Goal: Transaction & Acquisition: Download file/media

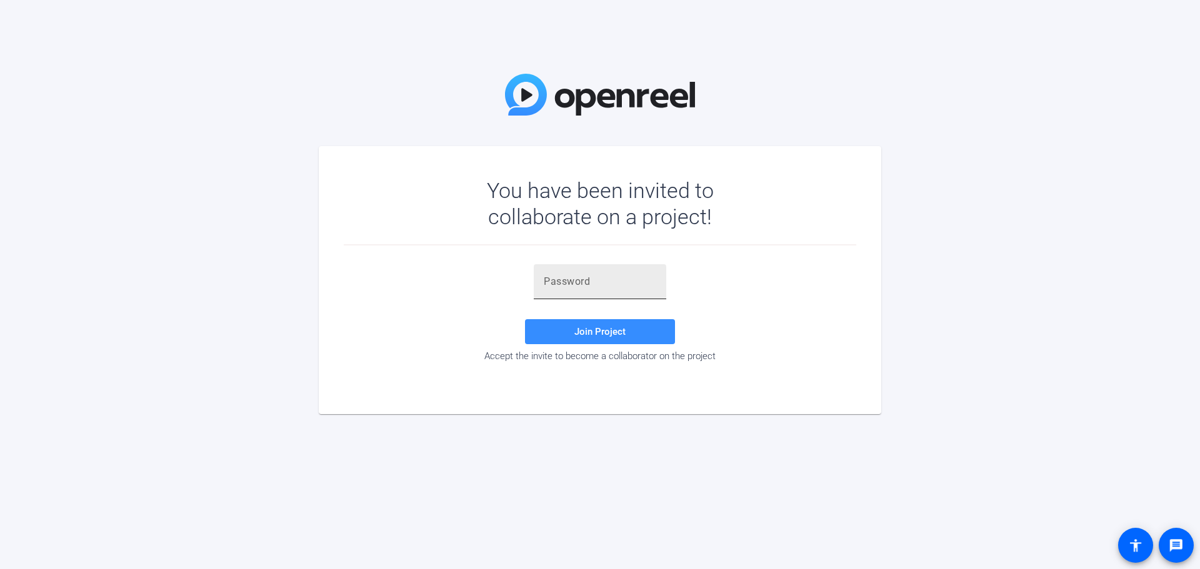
click at [613, 280] on input "text" at bounding box center [600, 281] width 112 height 15
paste input "ZZIbs8"
type input "ZZIbs8"
click at [619, 329] on span "Join Project" at bounding box center [599, 331] width 51 height 11
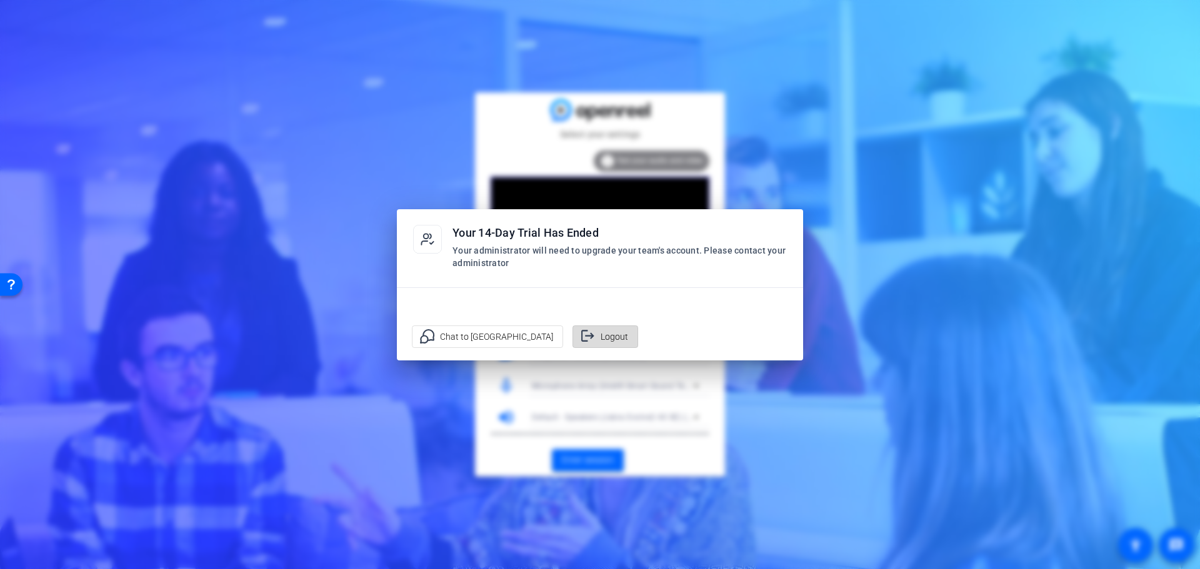
click at [601, 333] on span "Logout" at bounding box center [614, 337] width 27 height 24
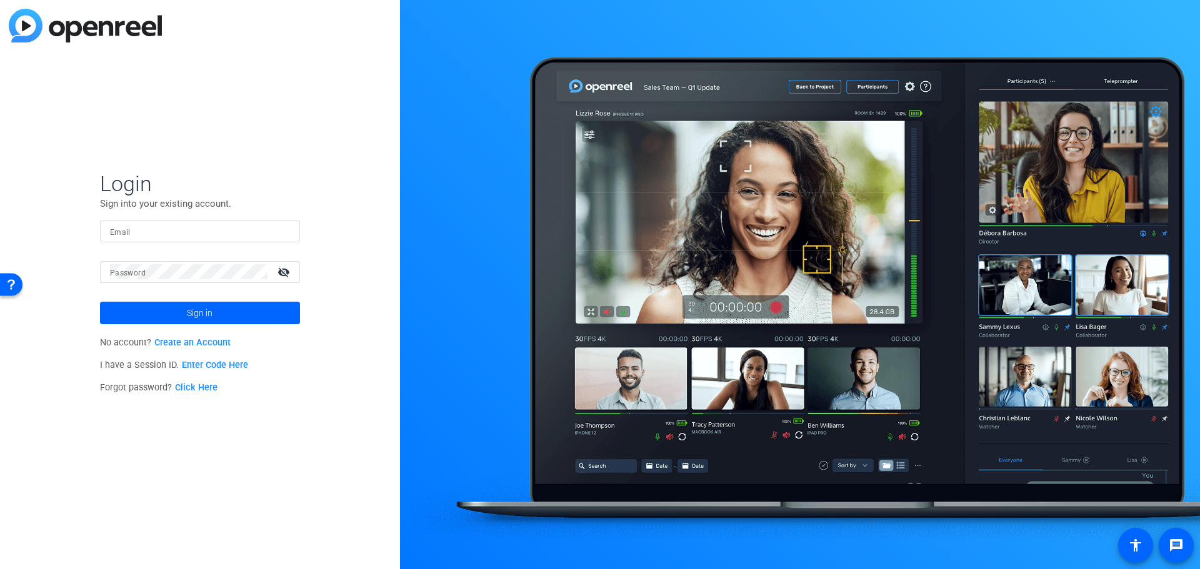
click at [194, 226] on input "Email" at bounding box center [200, 231] width 180 height 15
type input "ashley.difusco@chubb.com"
click at [100, 302] on button "Sign in" at bounding box center [200, 313] width 200 height 22
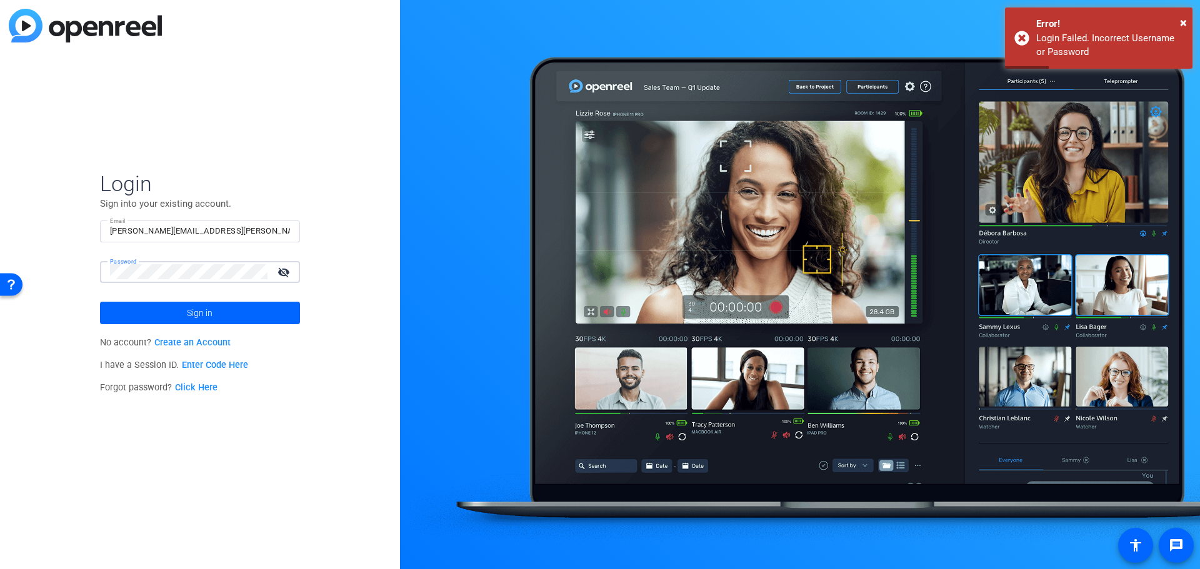
click at [100, 302] on button "Sign in" at bounding box center [200, 313] width 200 height 22
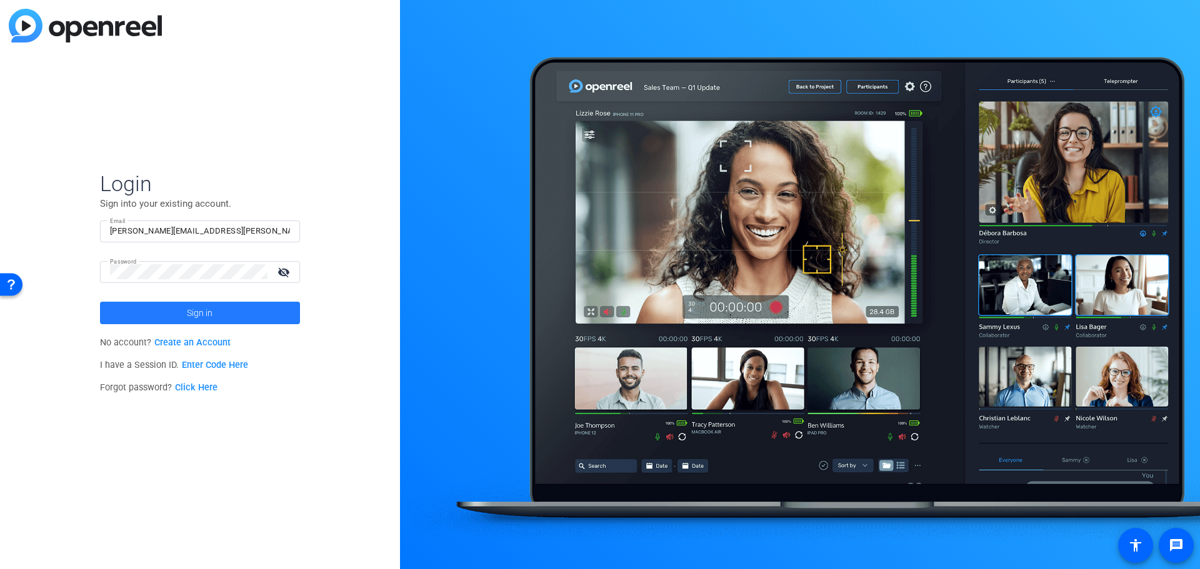
click at [212, 313] on span "Sign in" at bounding box center [200, 312] width 26 height 31
click at [81, 272] on div "Login Sign into your existing account. Email ashley.difusco@chubb.com Password …" at bounding box center [200, 284] width 400 height 569
click at [100, 302] on button "Sign in" at bounding box center [200, 313] width 200 height 22
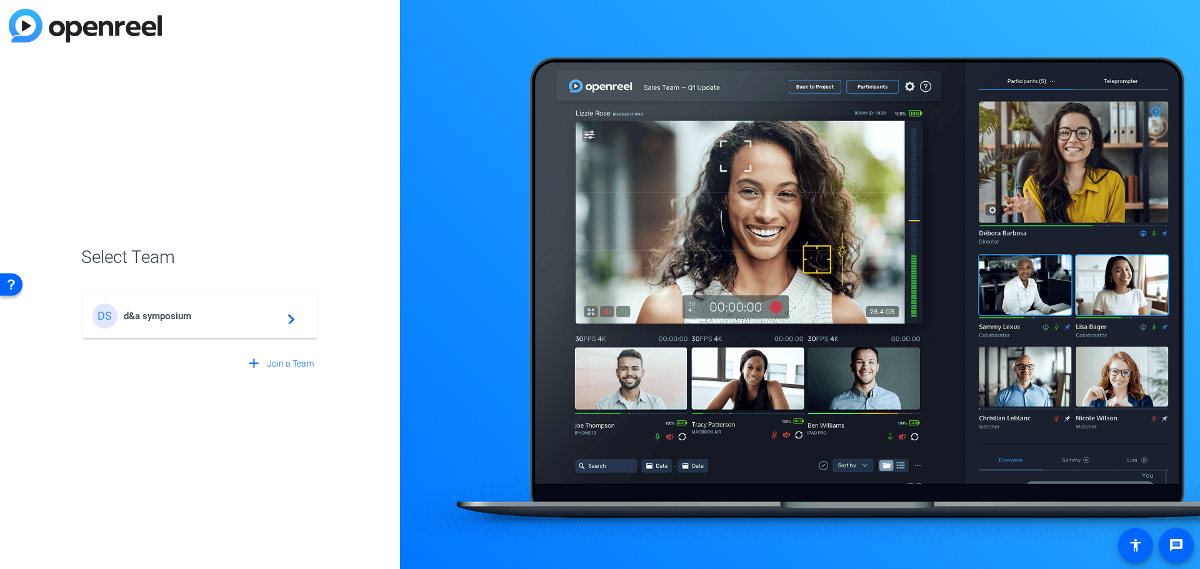
click at [142, 323] on div "DS d&a symposium navigate_next" at bounding box center [199, 316] width 215 height 25
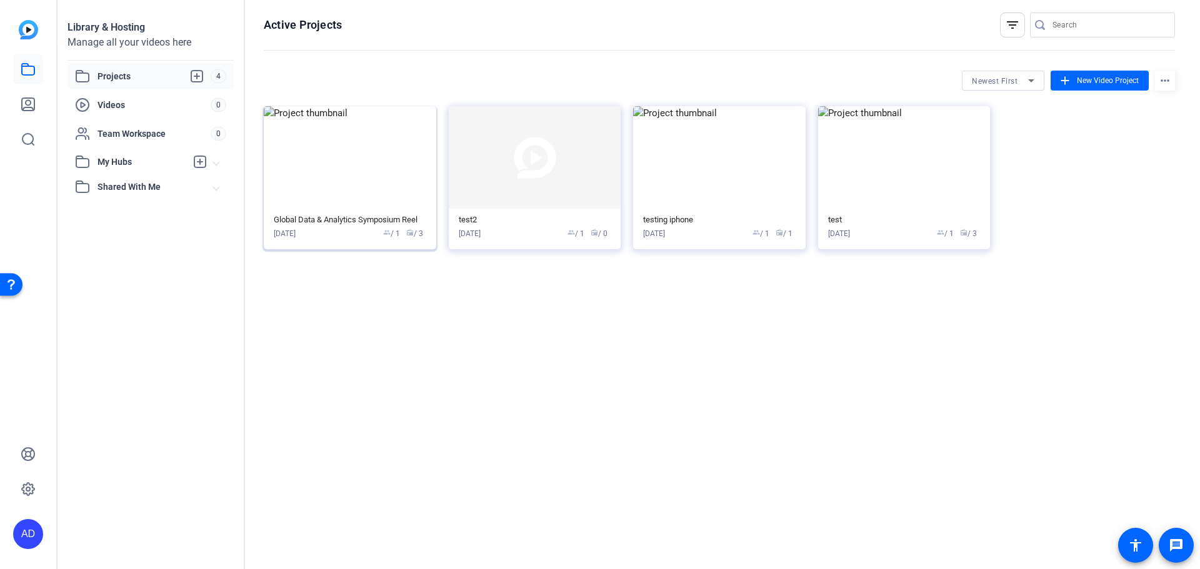
click at [316, 219] on div "Global Data & Analytics Symposium Reel" at bounding box center [350, 220] width 152 height 10
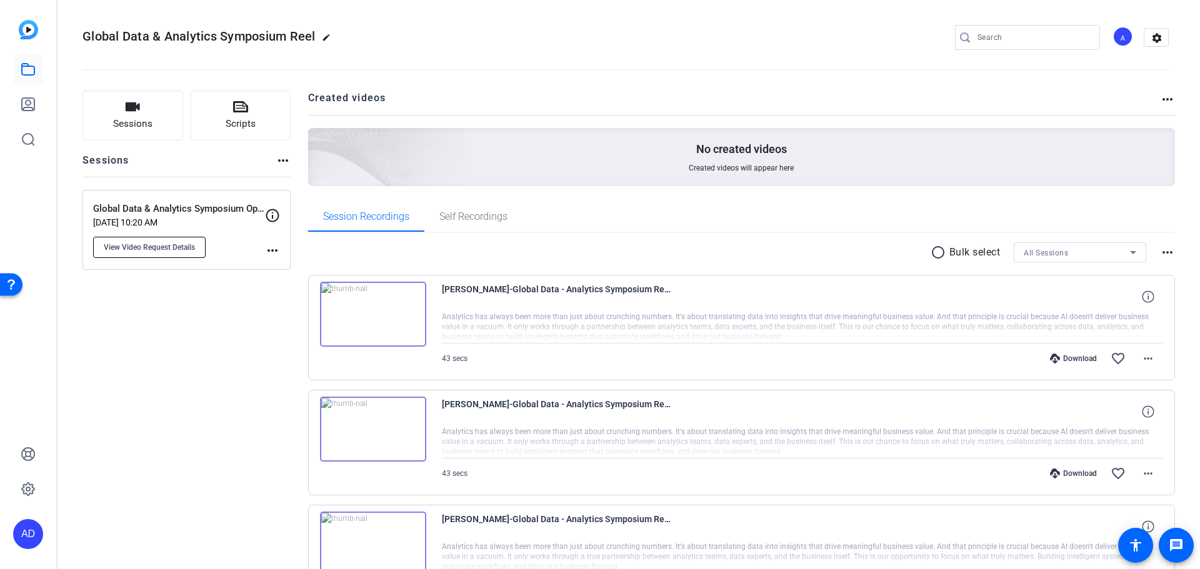
click at [176, 244] on span "View Video Request Details" at bounding box center [149, 247] width 91 height 10
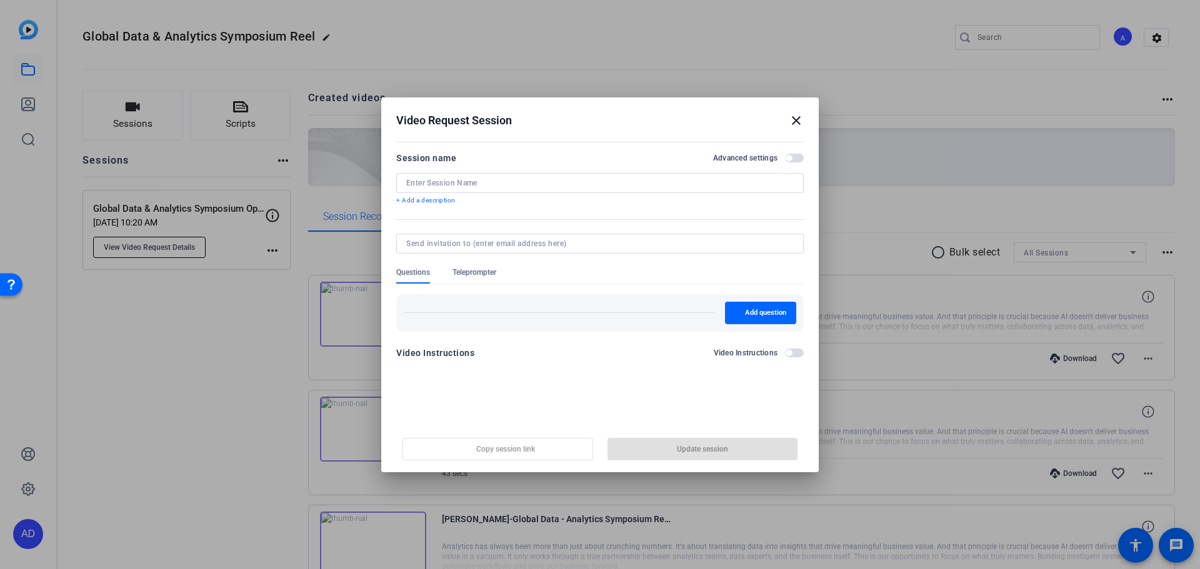
type input "Global Data & Analytics Symposium Opening Video"
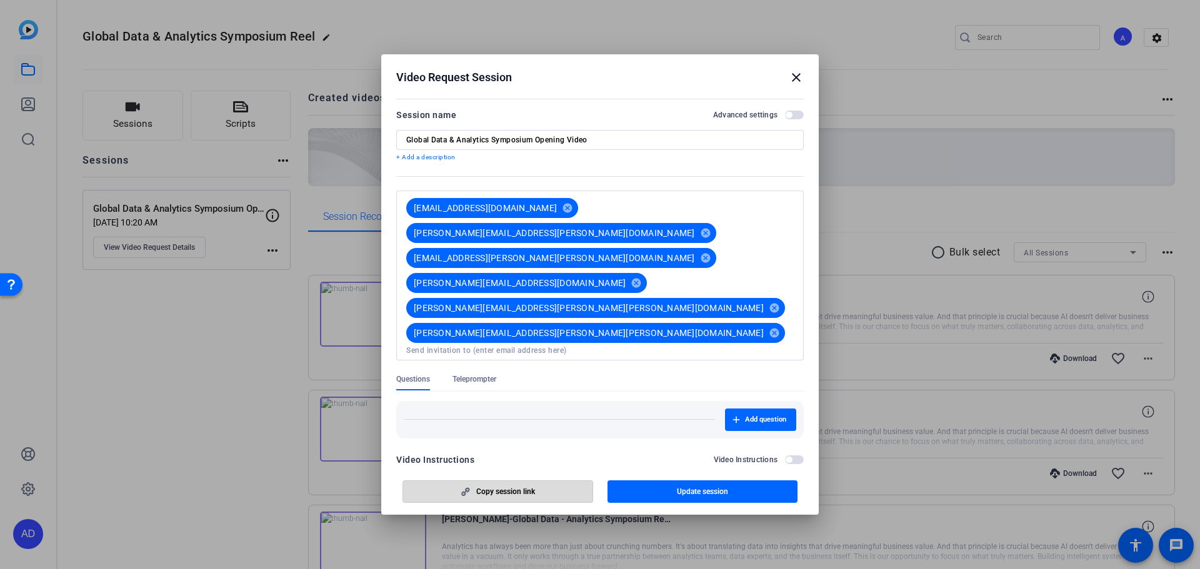
click at [509, 333] on span "Copy session link" at bounding box center [505, 492] width 59 height 10
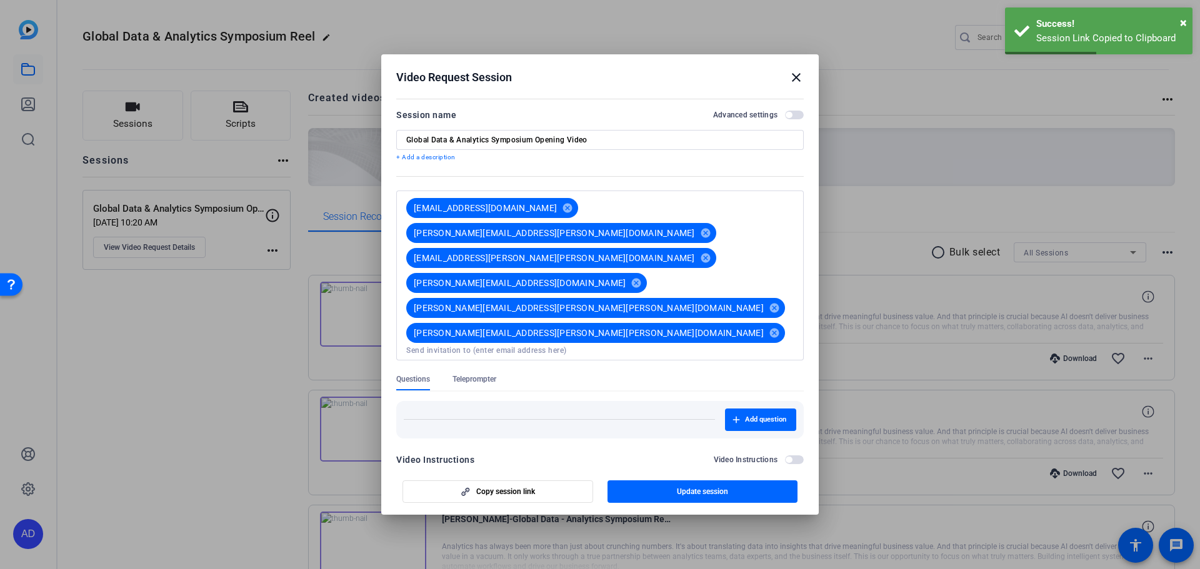
click at [772, 85] on mat-icon "close" at bounding box center [796, 77] width 15 height 15
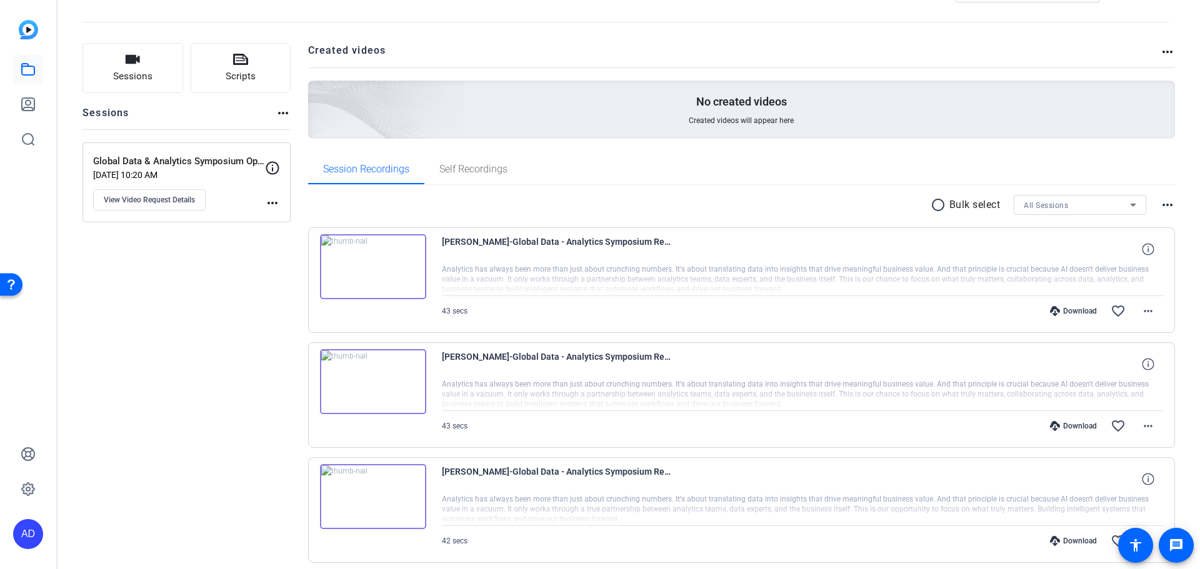
scroll to position [97, 0]
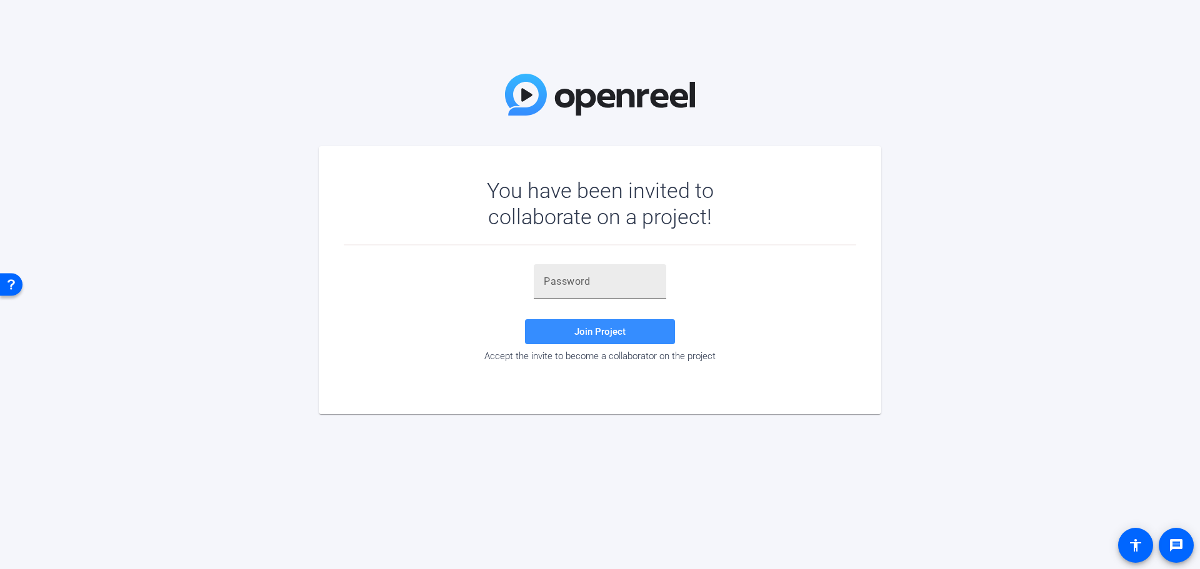
click at [634, 281] on input "text" at bounding box center [600, 281] width 112 height 15
paste input "ZZIbs8"
type input "ZZIbs8"
click at [597, 331] on span "Join Project" at bounding box center [599, 331] width 51 height 11
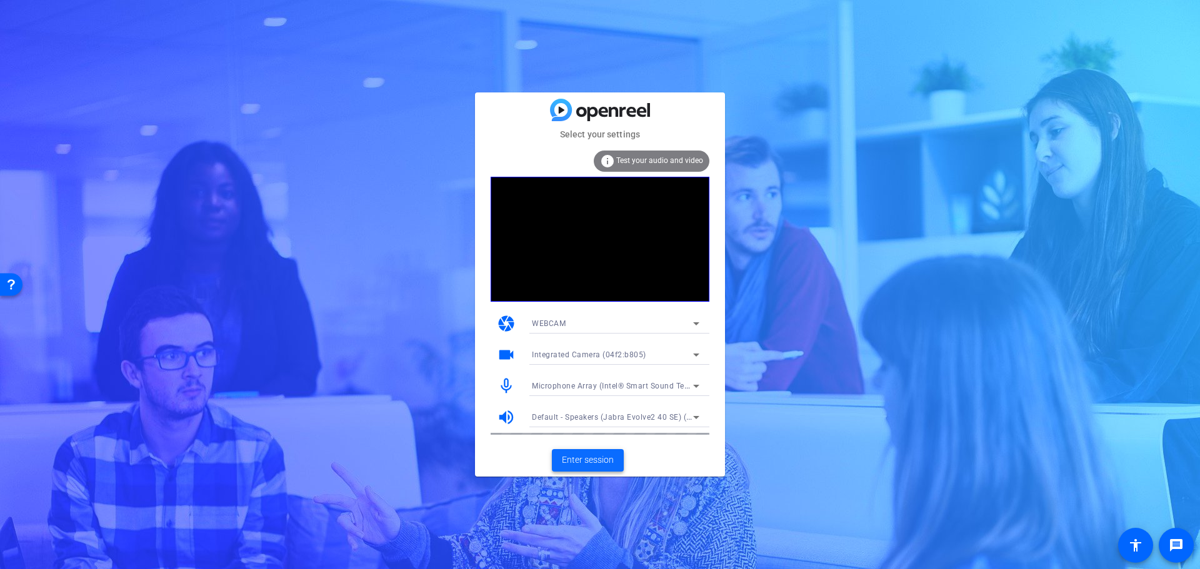
click at [609, 455] on span "Enter session" at bounding box center [588, 460] width 52 height 13
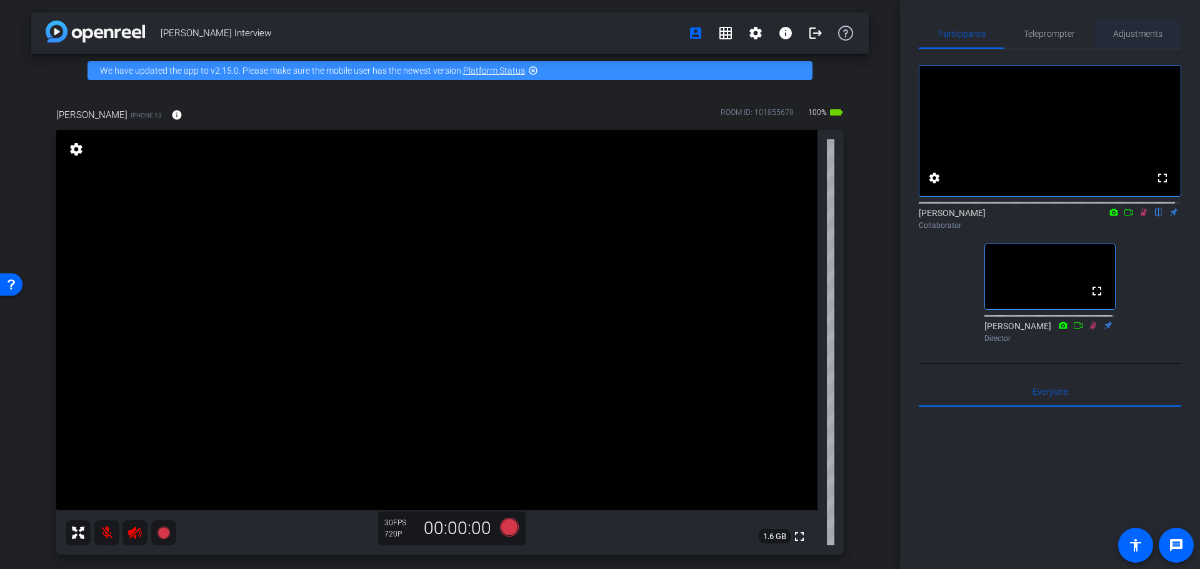
click at [1147, 36] on span "Adjustments" at bounding box center [1137, 33] width 49 height 9
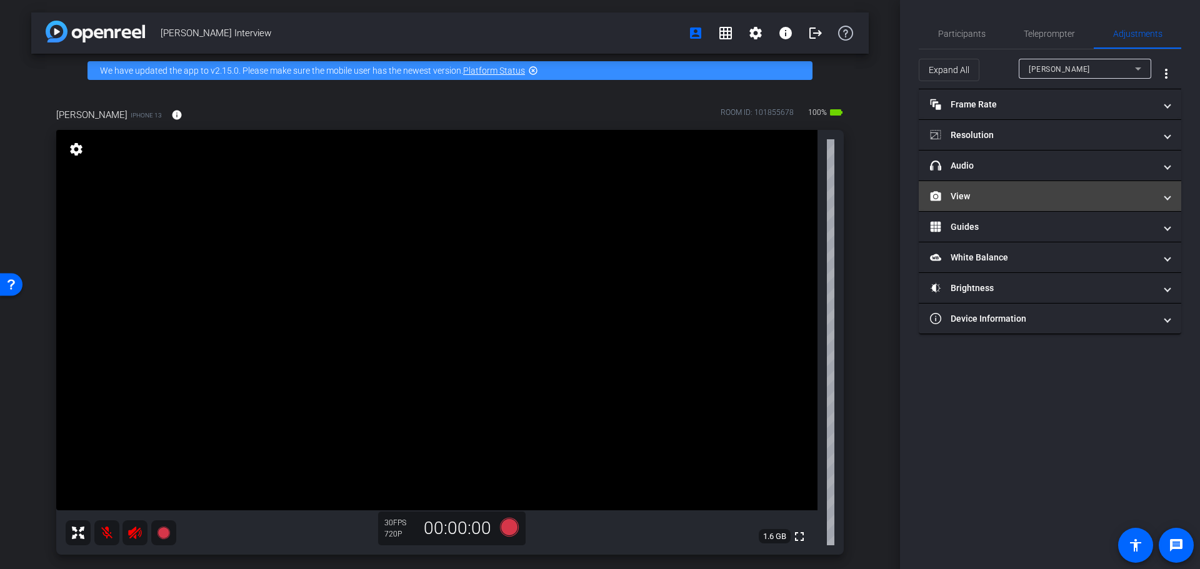
click at [1168, 200] on span at bounding box center [1167, 196] width 5 height 13
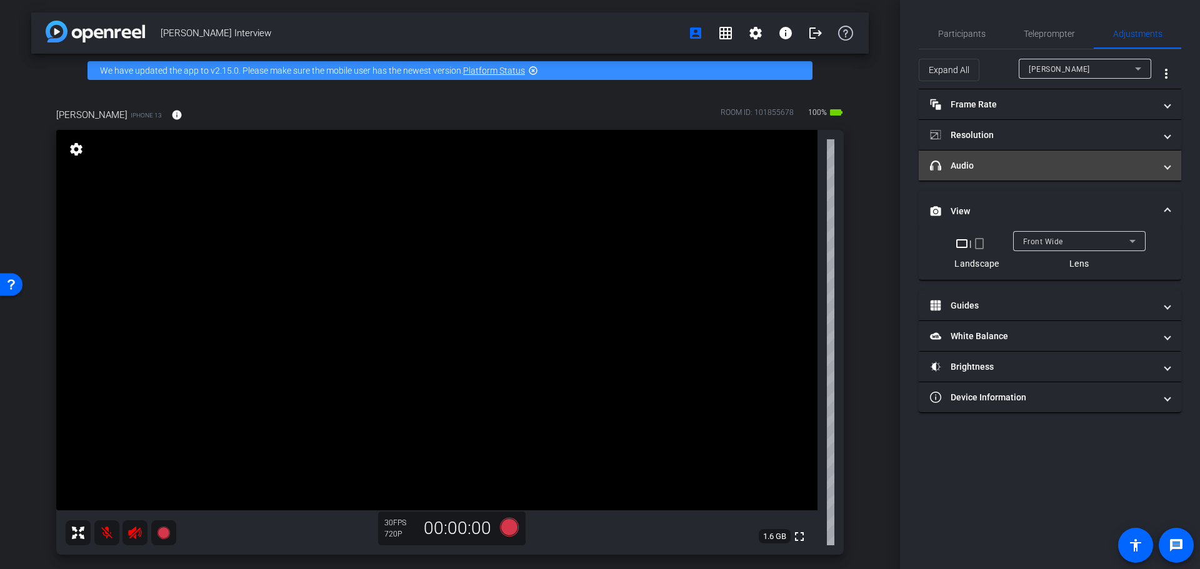
click at [1168, 169] on span at bounding box center [1167, 165] width 5 height 13
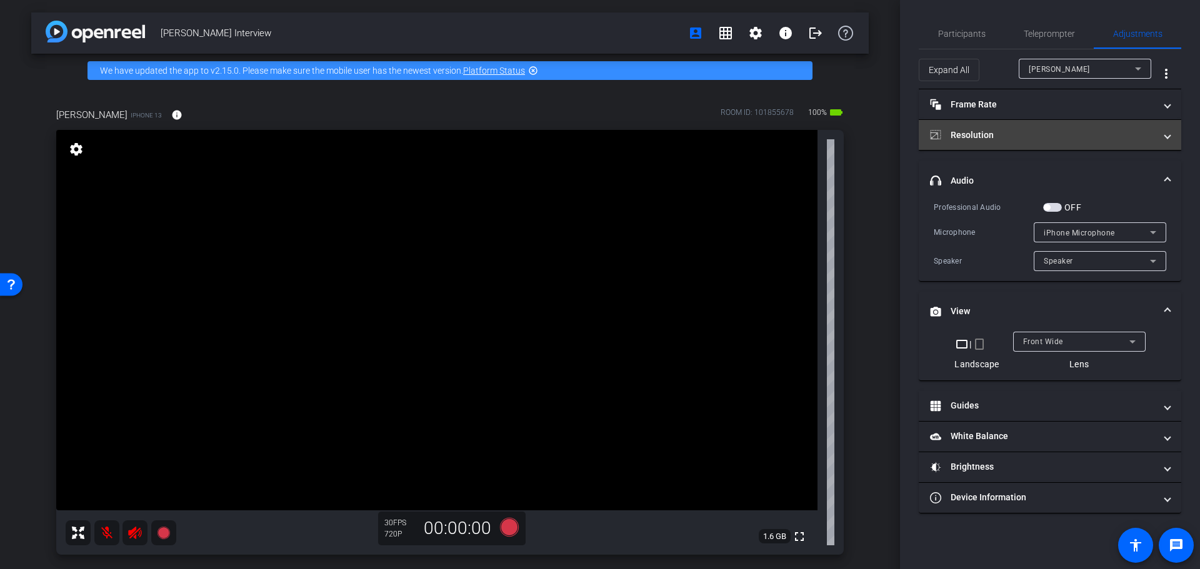
click at [1165, 136] on span at bounding box center [1167, 135] width 5 height 13
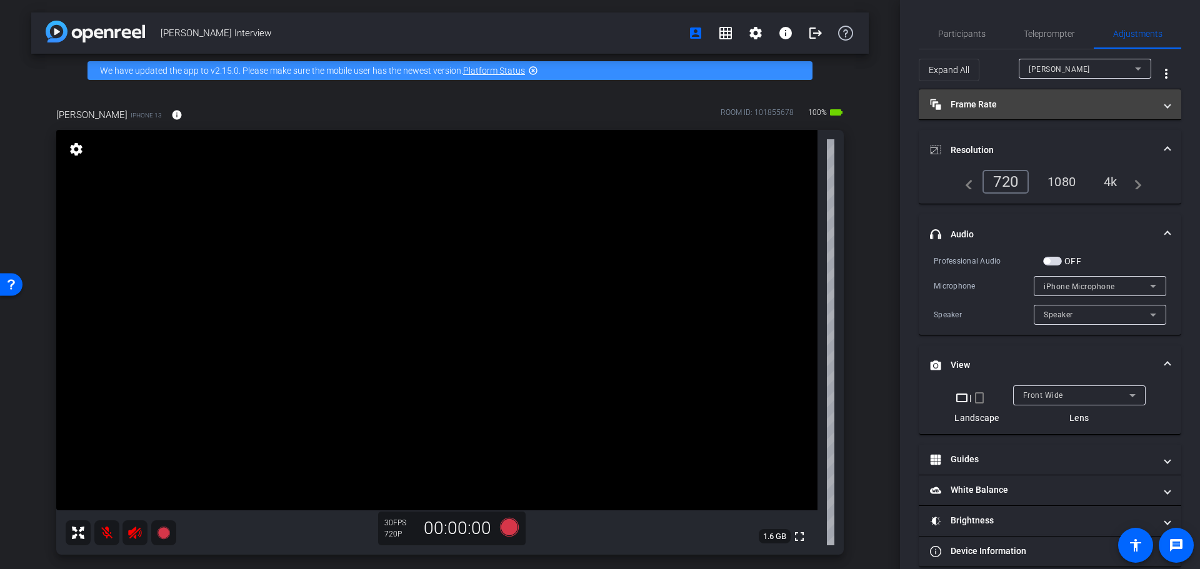
click at [1165, 105] on mat-expansion-panel-header "Frame Rate Frame Rate" at bounding box center [1050, 104] width 262 height 30
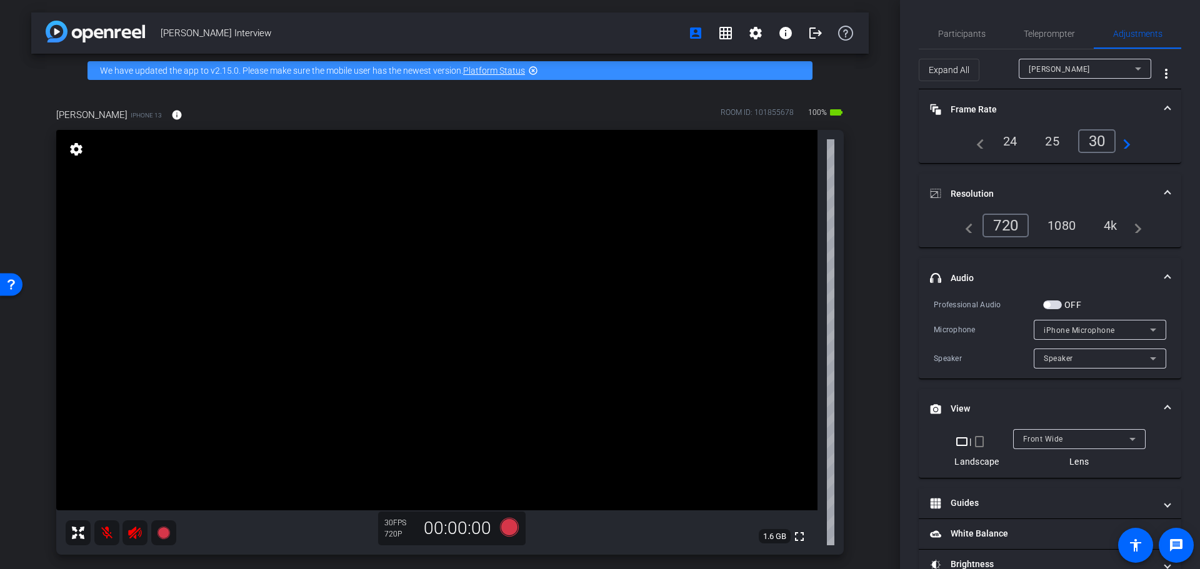
click at [1165, 105] on mat-expansion-panel-header "Frame Rate Frame Rate" at bounding box center [1050, 109] width 262 height 40
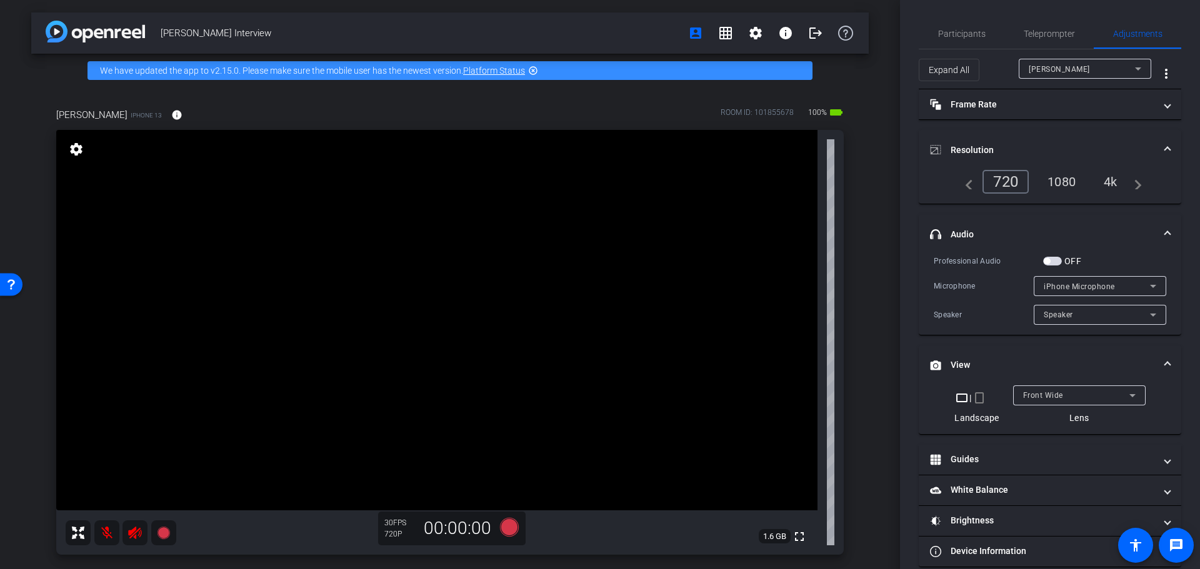
click at [1156, 142] on mat-expansion-panel-header "Resolution" at bounding box center [1050, 150] width 262 height 40
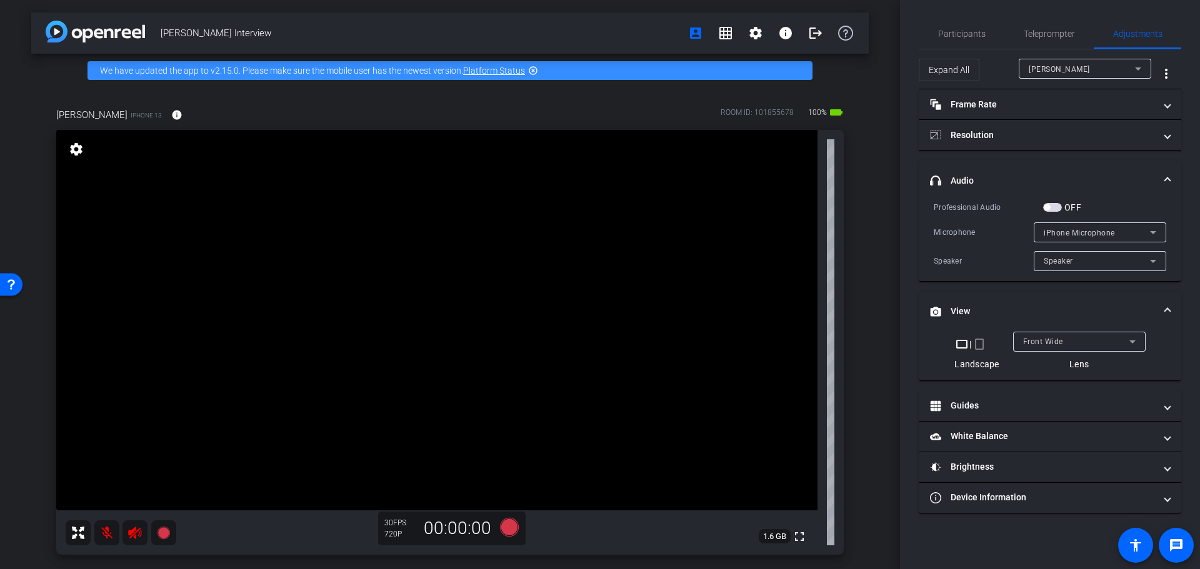
click at [1165, 176] on span at bounding box center [1167, 180] width 5 height 13
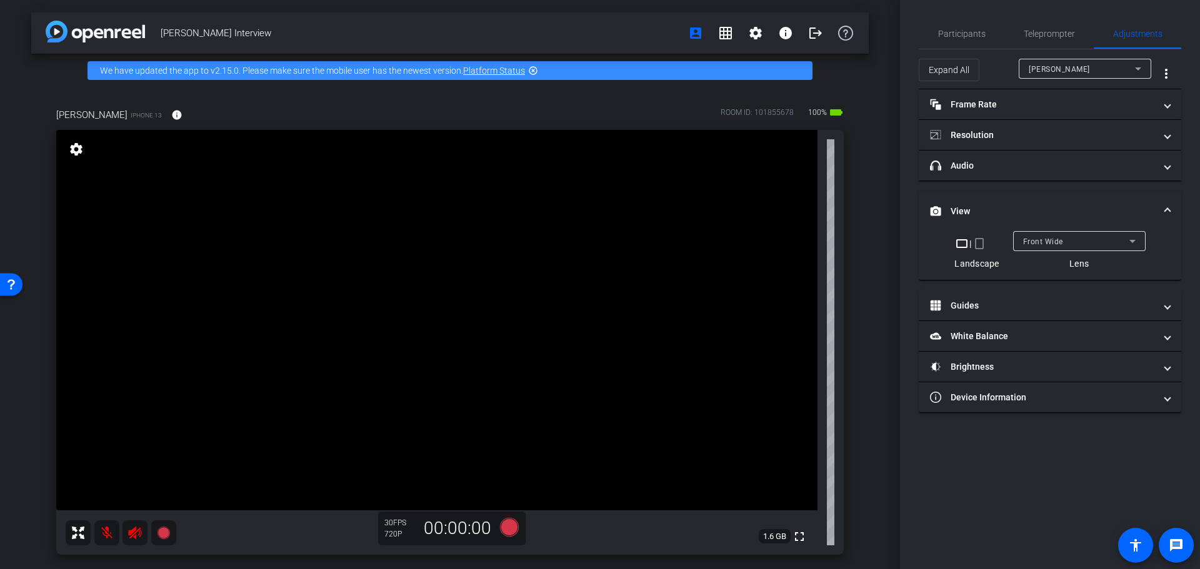
click at [1167, 212] on span at bounding box center [1167, 211] width 5 height 13
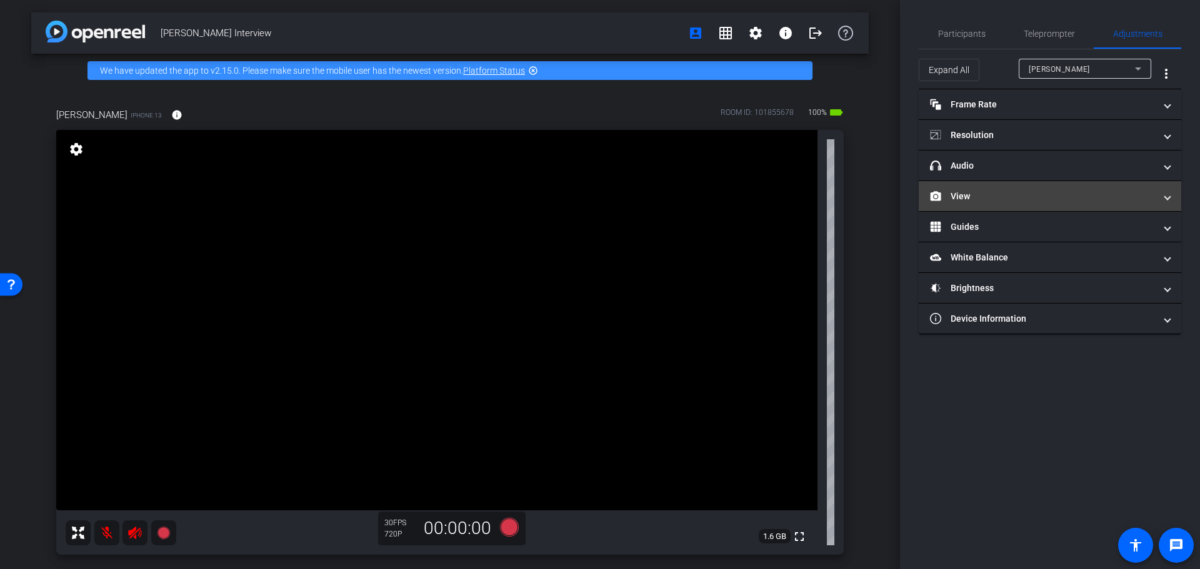
click at [1165, 194] on span at bounding box center [1167, 196] width 5 height 13
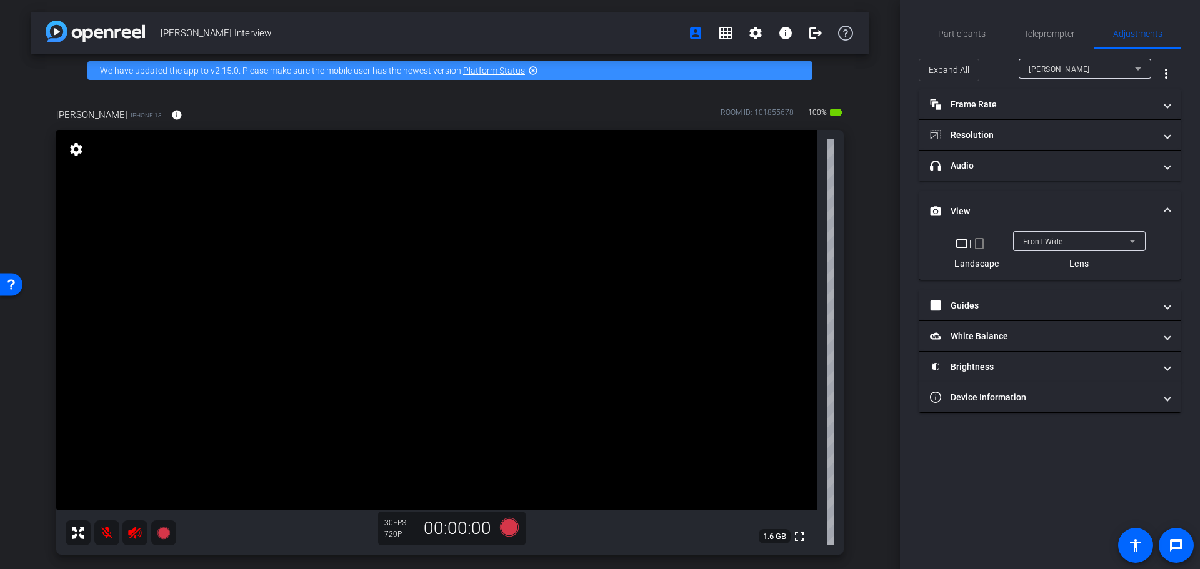
click at [1140, 243] on div "Front Wide" at bounding box center [1079, 241] width 132 height 20
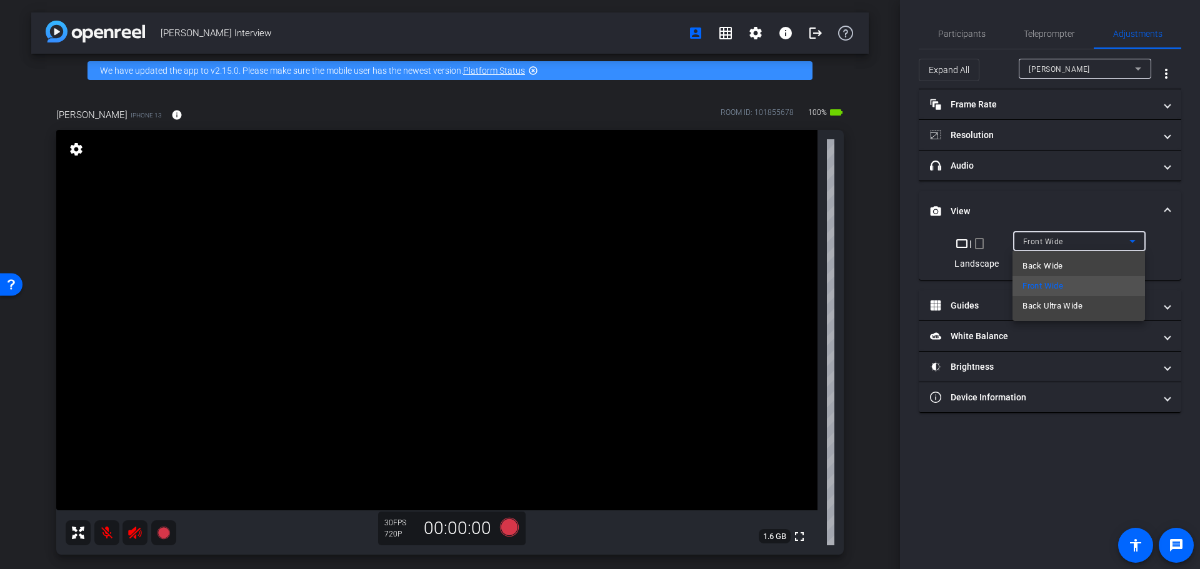
click at [1137, 241] on div at bounding box center [600, 284] width 1200 height 569
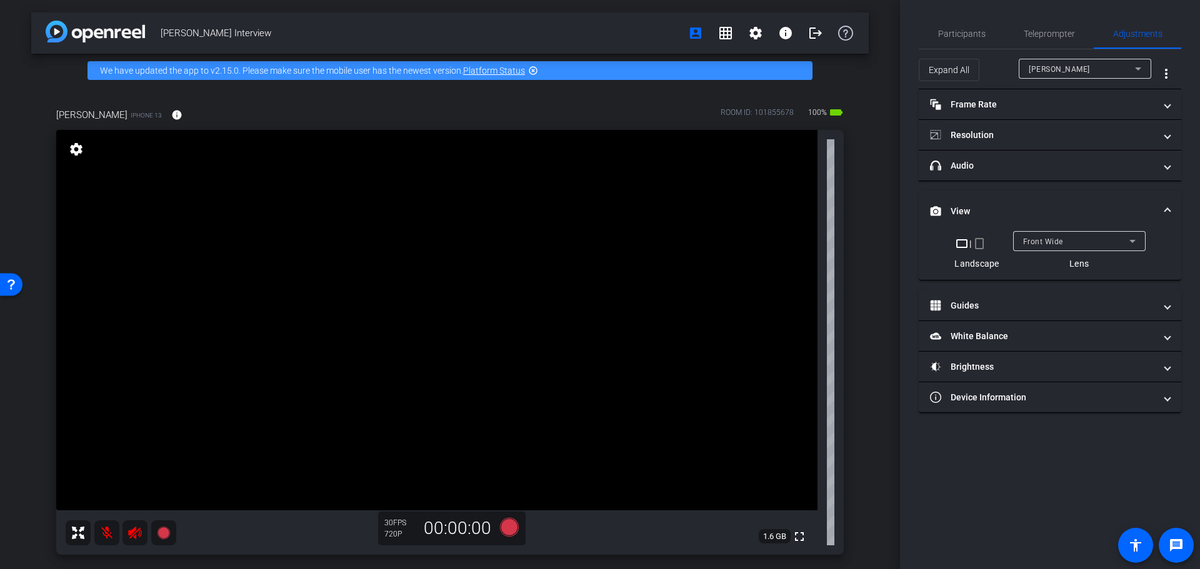
click at [1139, 242] on icon at bounding box center [1132, 241] width 15 height 15
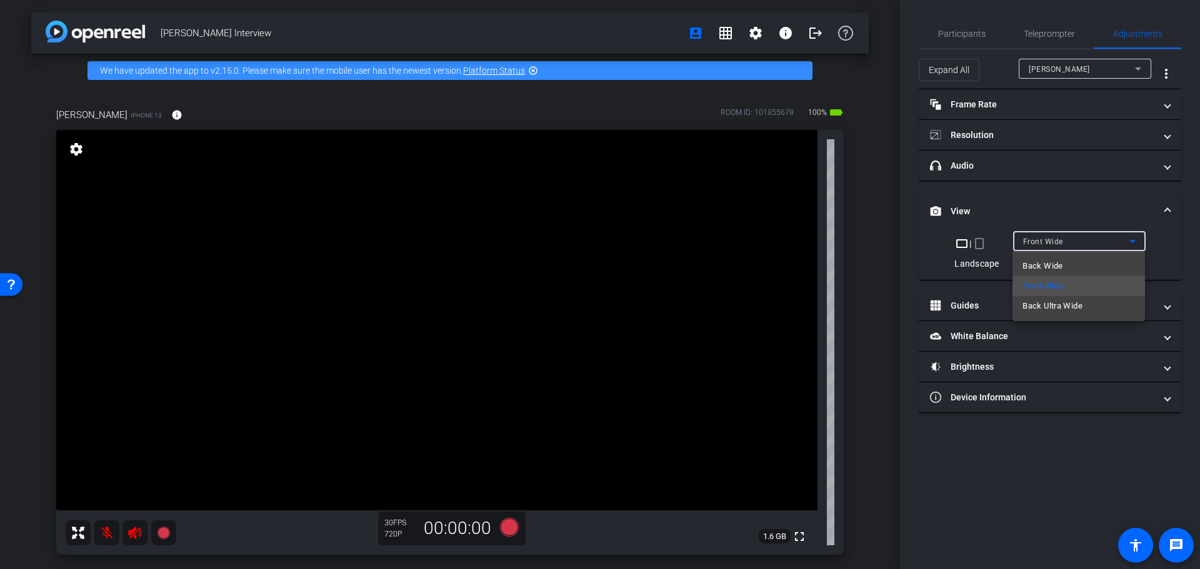
click at [1139, 242] on div at bounding box center [600, 284] width 1200 height 569
click at [1135, 242] on icon at bounding box center [1132, 241] width 15 height 15
click at [1094, 262] on mat-option "Back Wide" at bounding box center [1078, 266] width 132 height 20
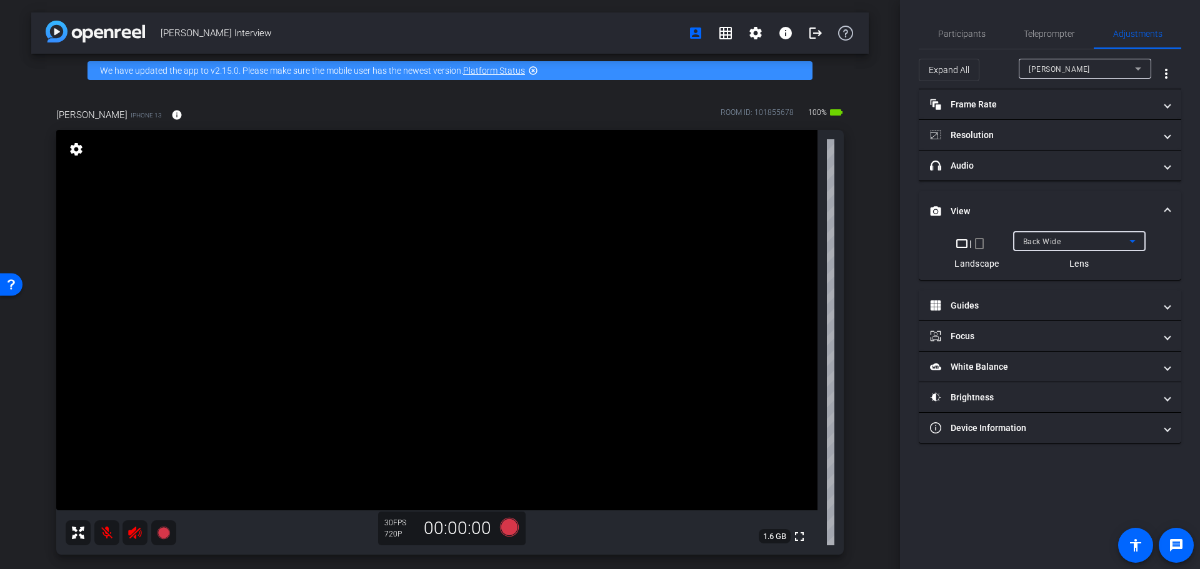
click at [1134, 241] on icon at bounding box center [1132, 241] width 6 height 3
click at [1132, 237] on div at bounding box center [600, 284] width 1200 height 569
click at [354, 418] on video at bounding box center [436, 320] width 761 height 381
click at [359, 416] on div at bounding box center [353, 417] width 31 height 31
click at [461, 401] on video at bounding box center [436, 320] width 761 height 381
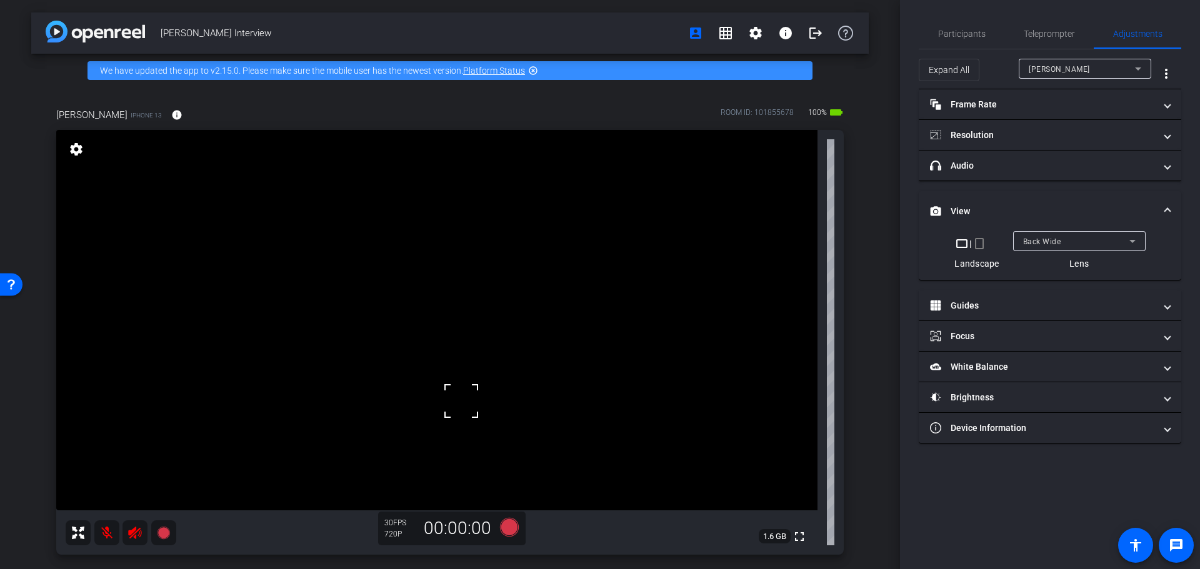
click at [294, 419] on video at bounding box center [436, 320] width 761 height 381
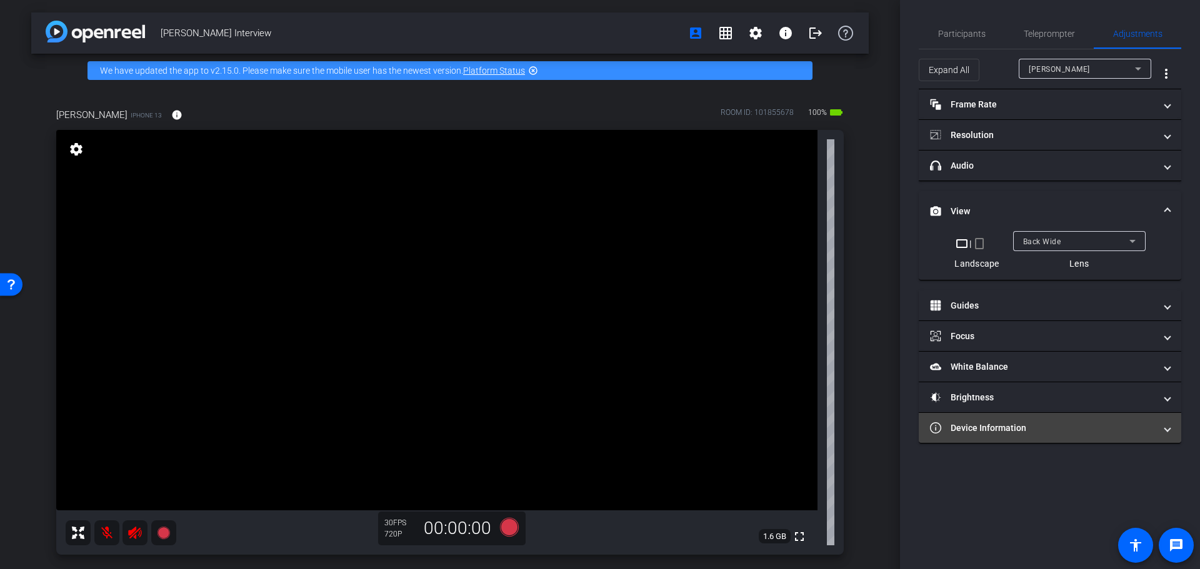
click at [1159, 432] on span "Device Information" at bounding box center [1047, 428] width 235 height 13
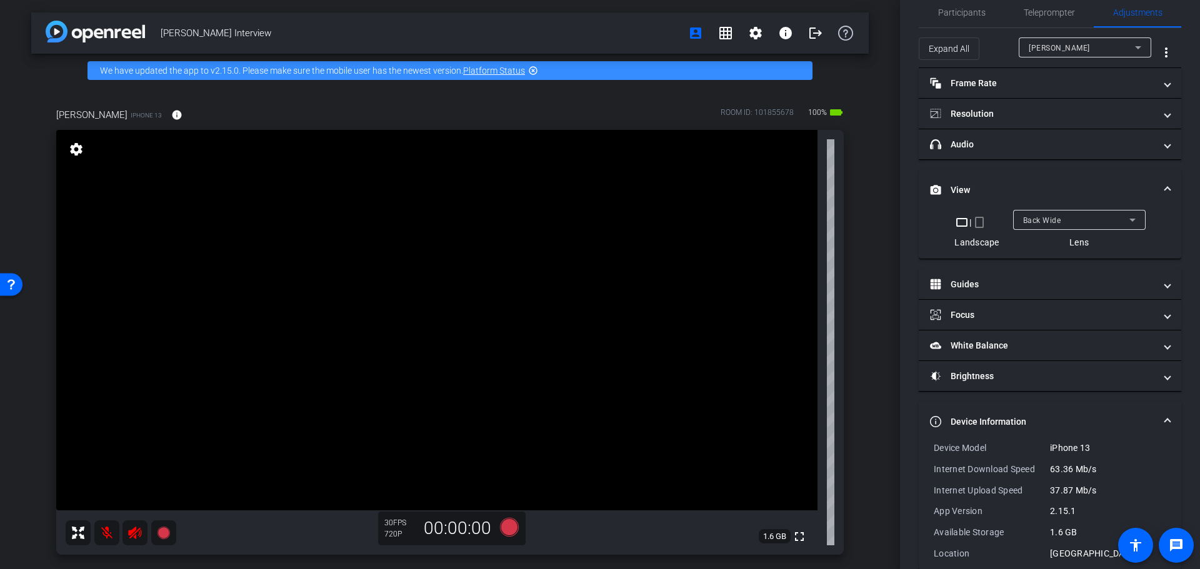
scroll to position [41, 0]
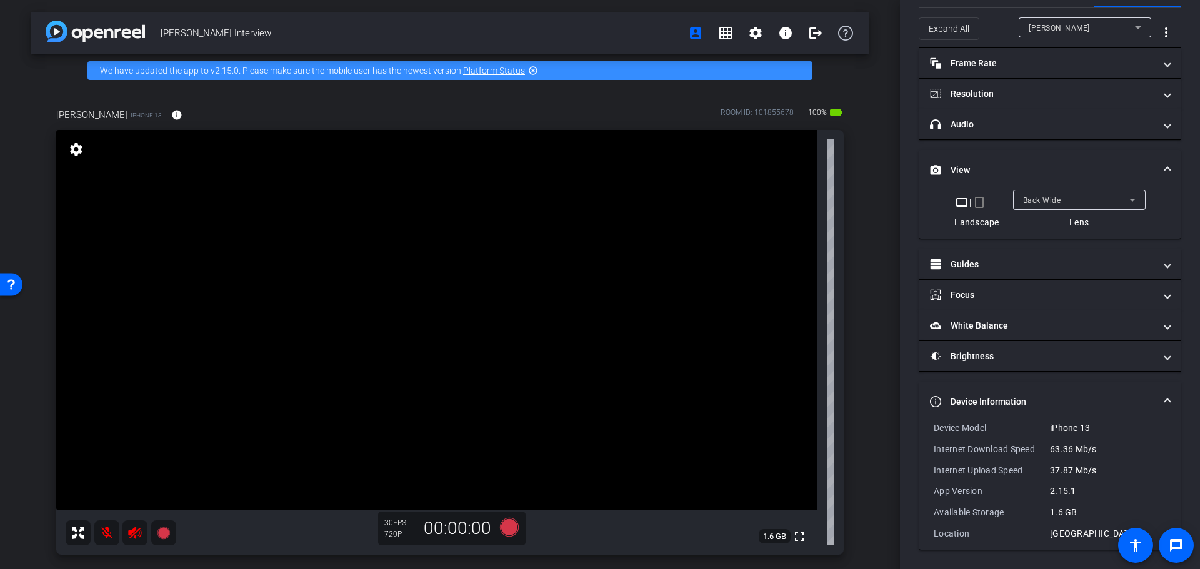
click at [1165, 399] on span at bounding box center [1167, 402] width 5 height 13
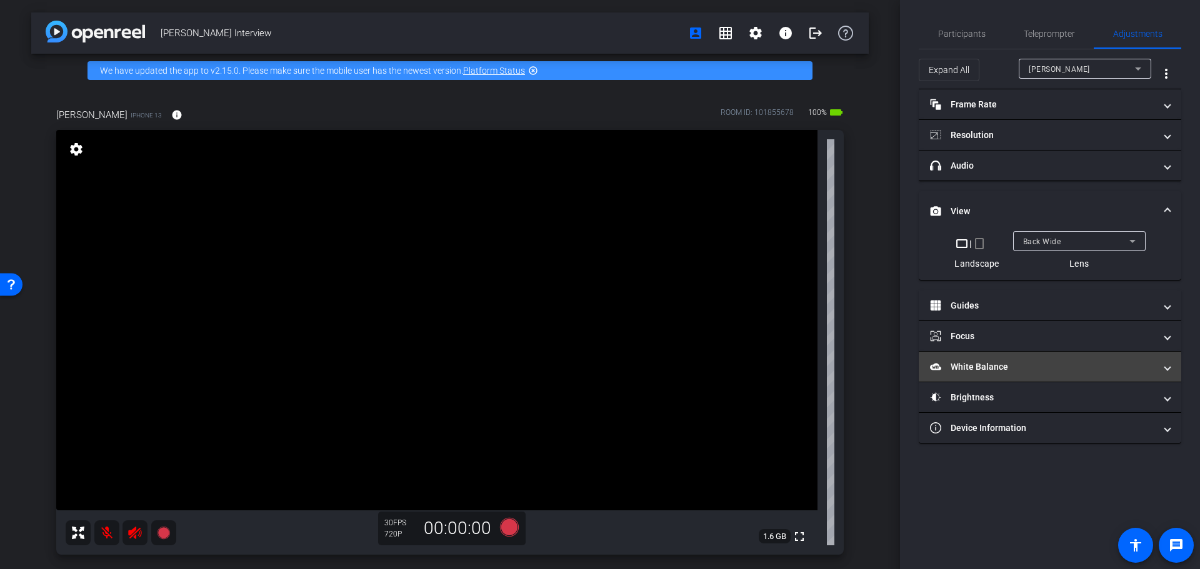
scroll to position [0, 0]
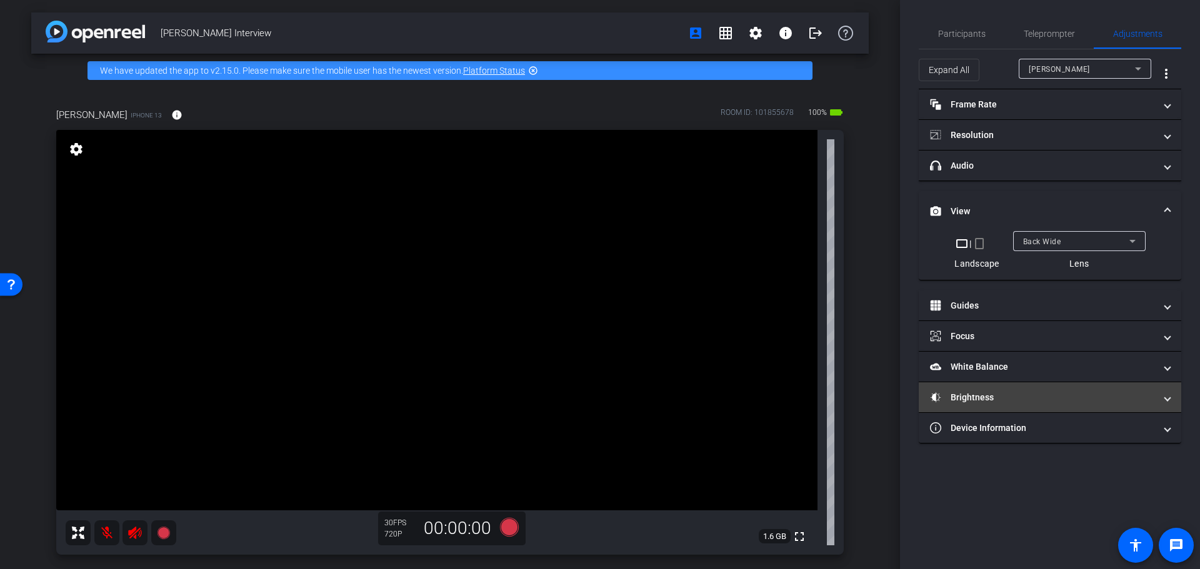
click at [1166, 396] on span at bounding box center [1167, 397] width 5 height 13
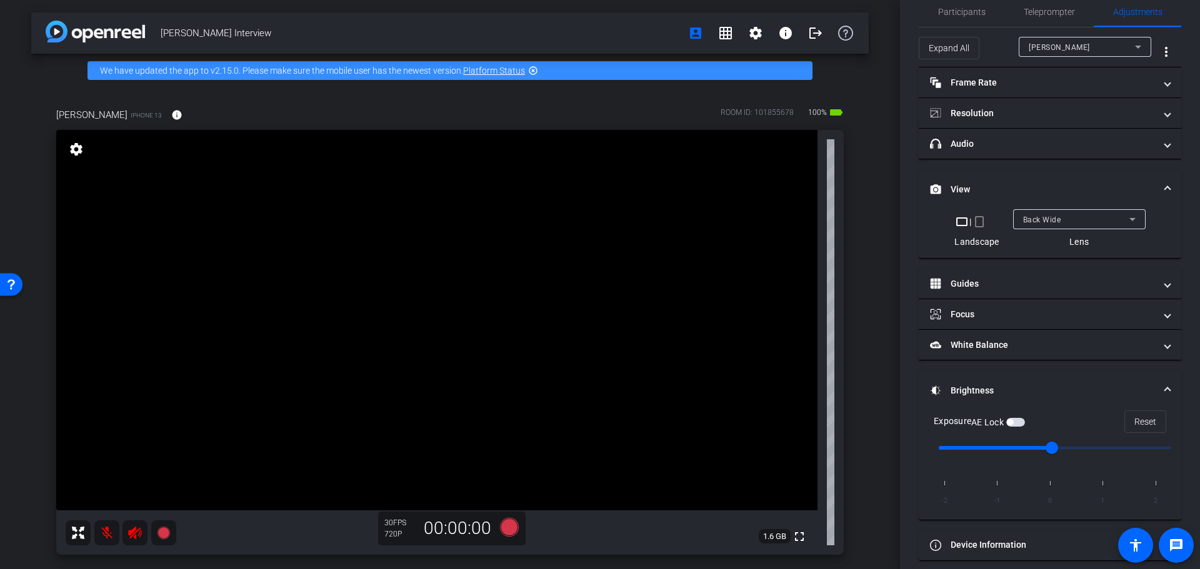
scroll to position [32, 0]
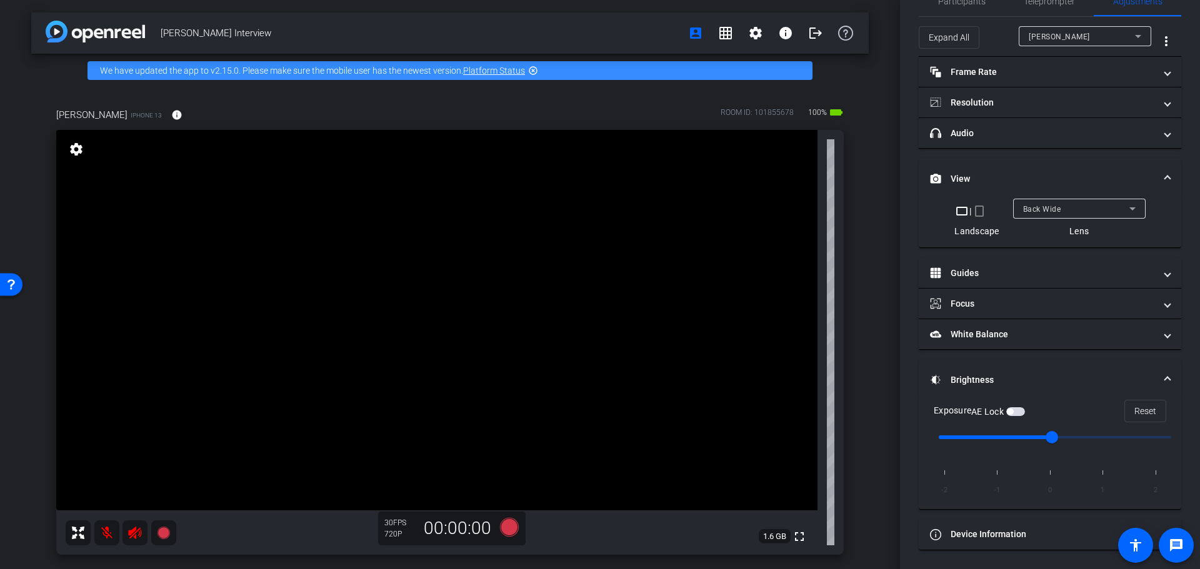
click at [1164, 379] on mat-expansion-panel-header "Brightness" at bounding box center [1050, 380] width 262 height 40
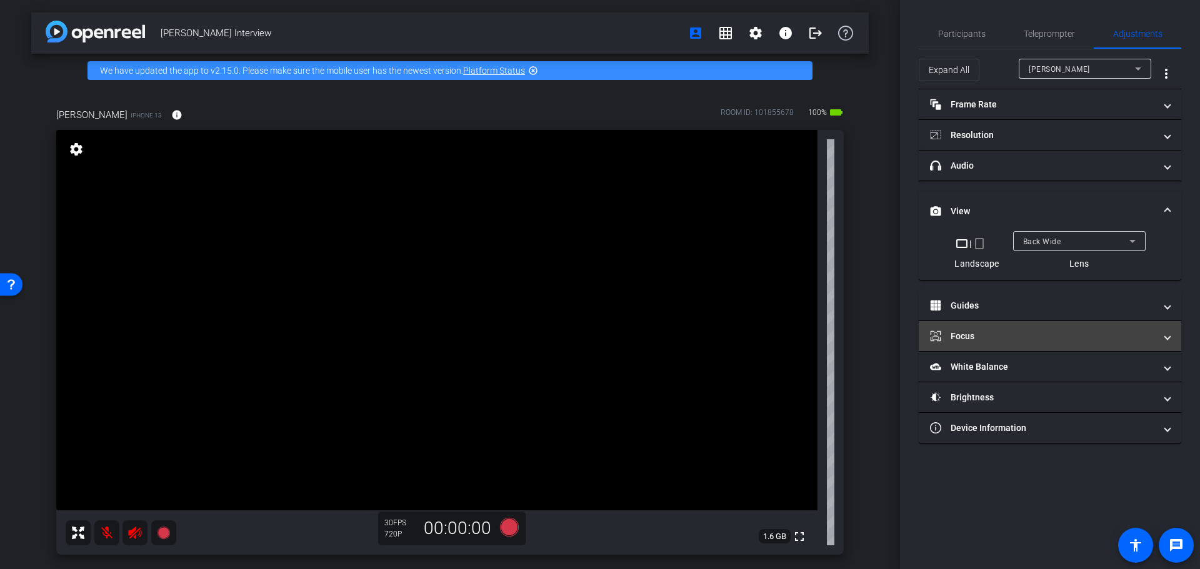
scroll to position [0, 0]
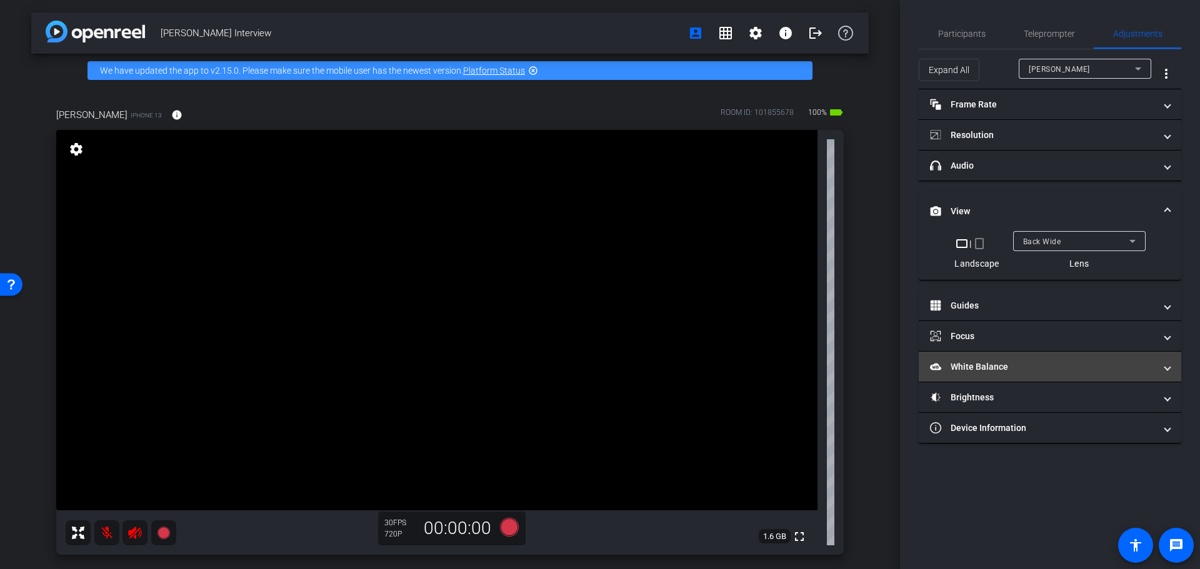
click at [1158, 370] on span "White Balance White Balance" at bounding box center [1047, 367] width 235 height 13
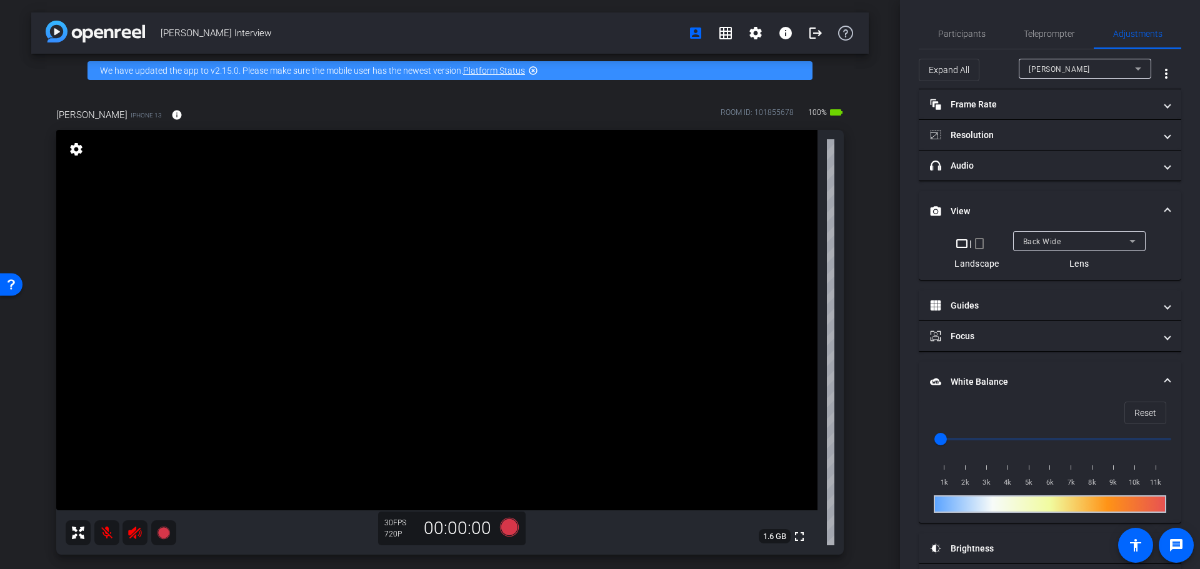
click at [1165, 380] on span at bounding box center [1167, 382] width 5 height 13
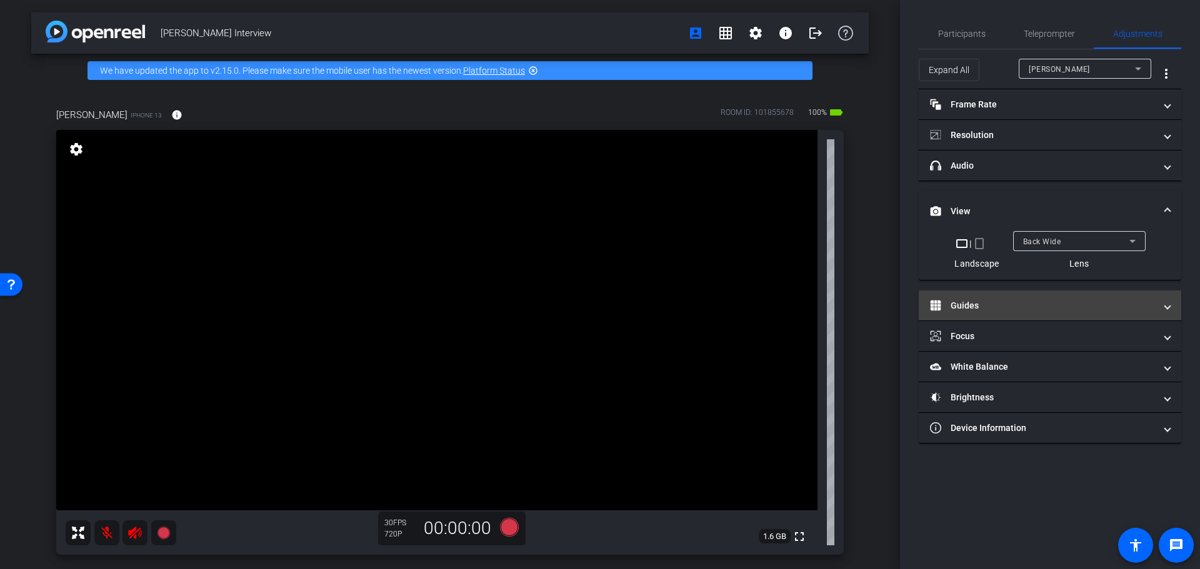
click at [1174, 304] on mat-expansion-panel-header "Guides" at bounding box center [1050, 306] width 262 height 30
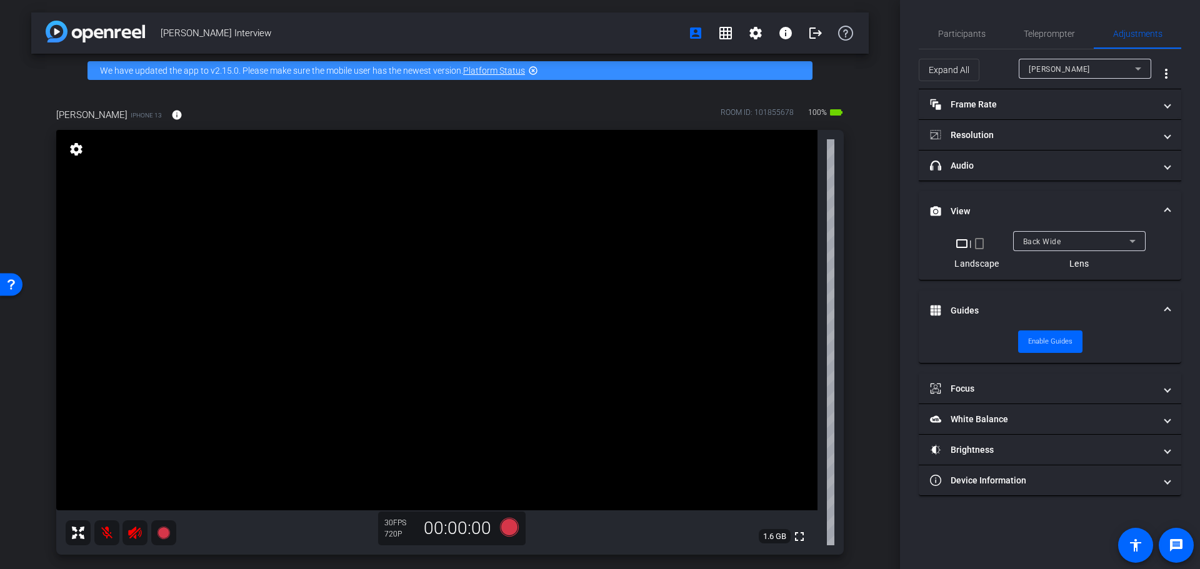
click at [1174, 304] on mat-expansion-panel-header "Guides" at bounding box center [1050, 311] width 262 height 40
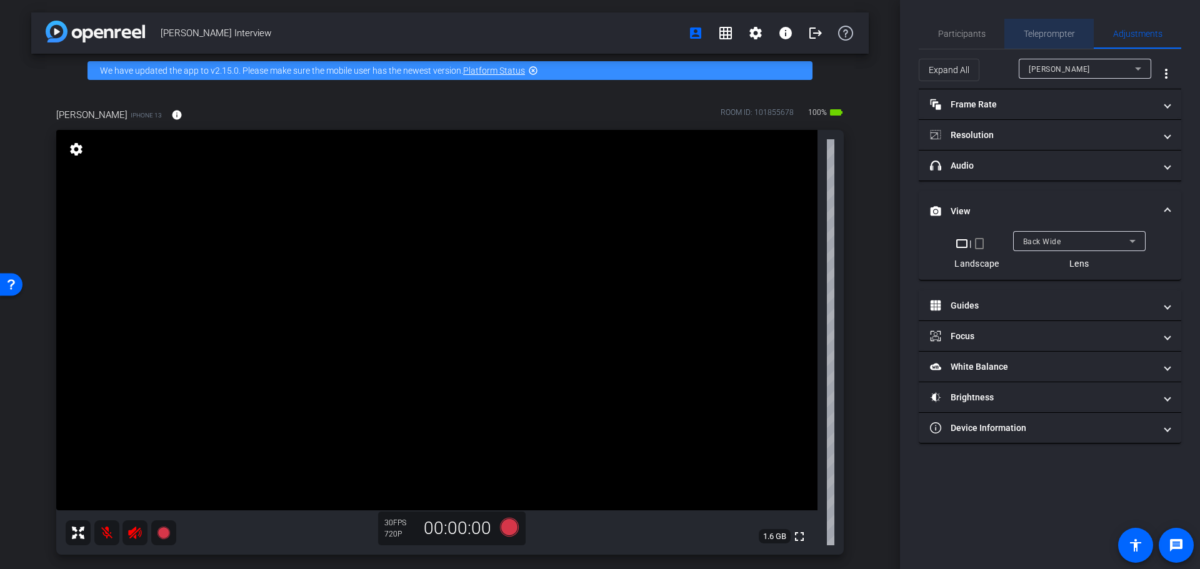
click at [1044, 29] on span "Teleprompter" at bounding box center [1049, 33] width 51 height 9
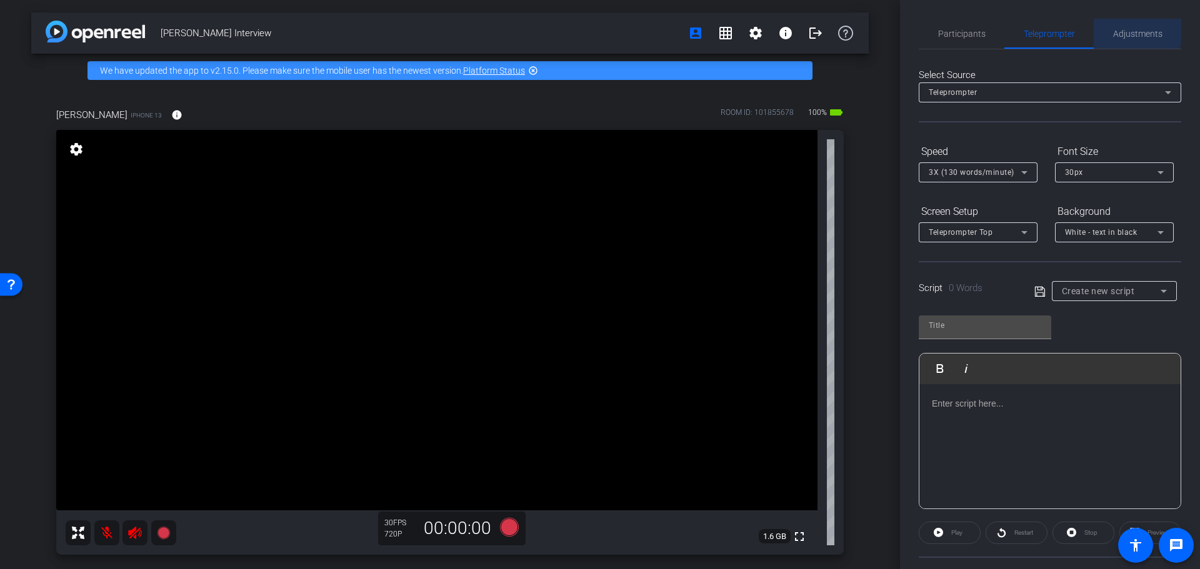
click at [1130, 29] on span "Adjustments" at bounding box center [1137, 33] width 49 height 9
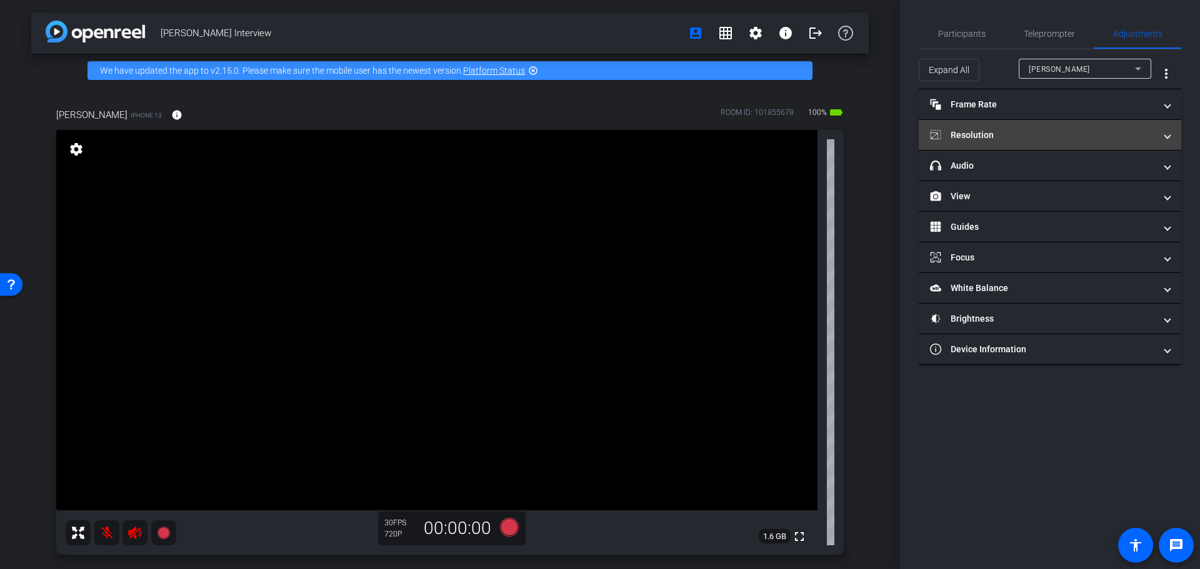
click at [1170, 136] on span at bounding box center [1167, 135] width 5 height 13
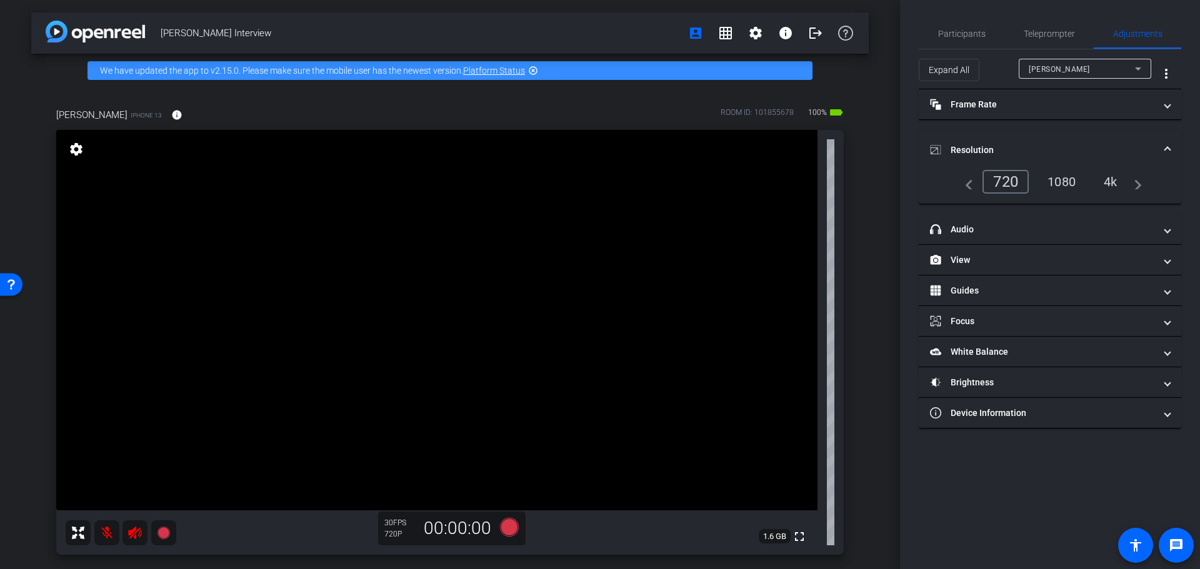
click at [1106, 179] on div "4k" at bounding box center [1110, 181] width 32 height 21
click at [509, 528] on icon at bounding box center [509, 527] width 19 height 19
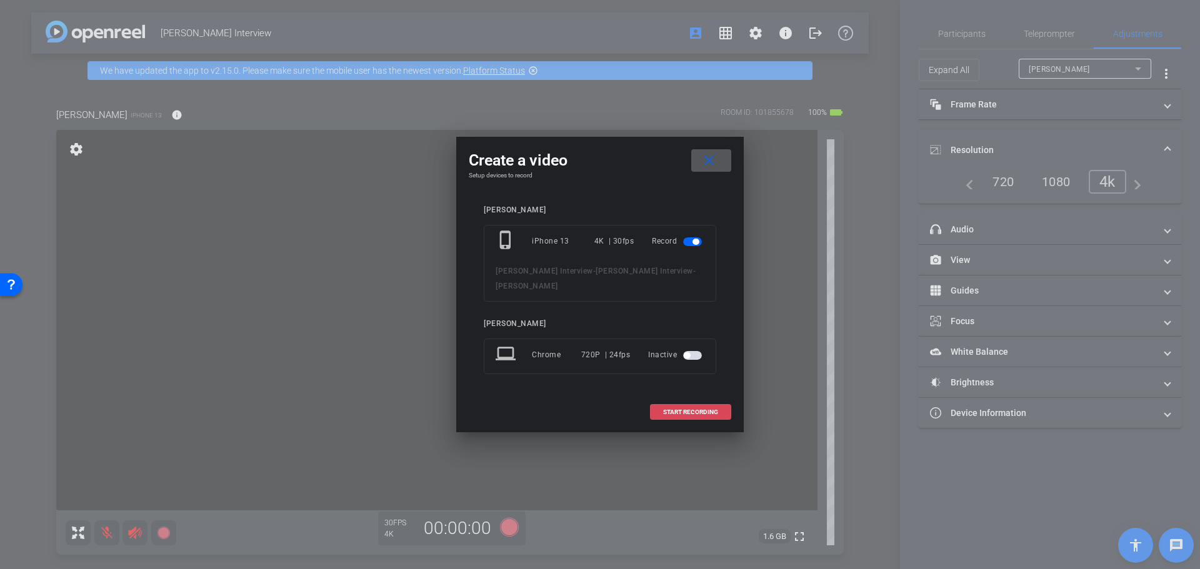
click at [702, 409] on span "START RECORDING" at bounding box center [690, 412] width 55 height 6
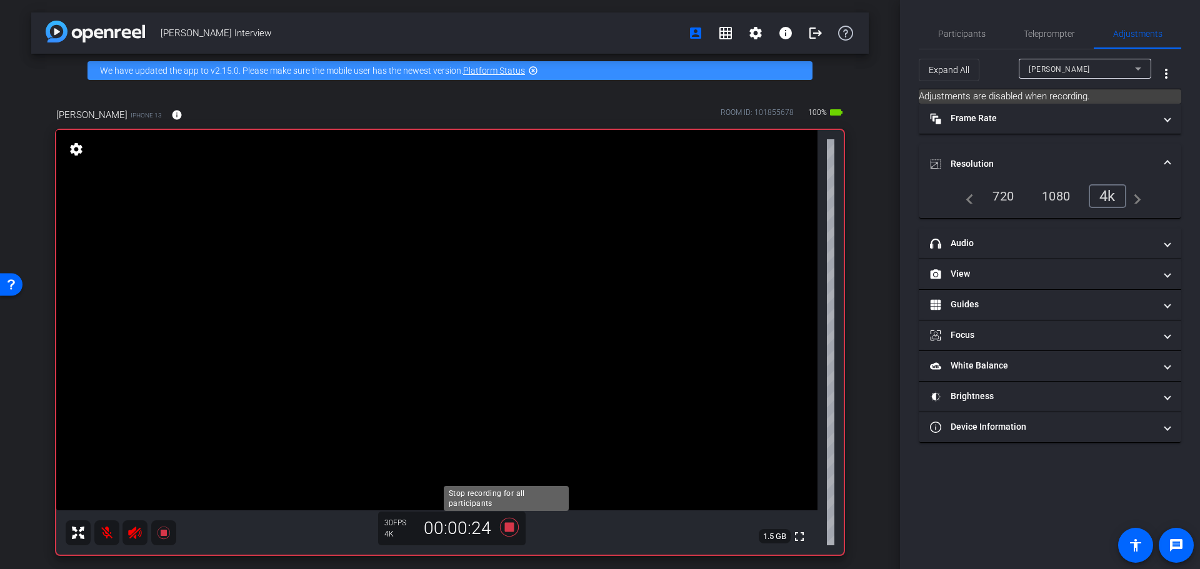
click at [501, 527] on icon at bounding box center [509, 527] width 30 height 22
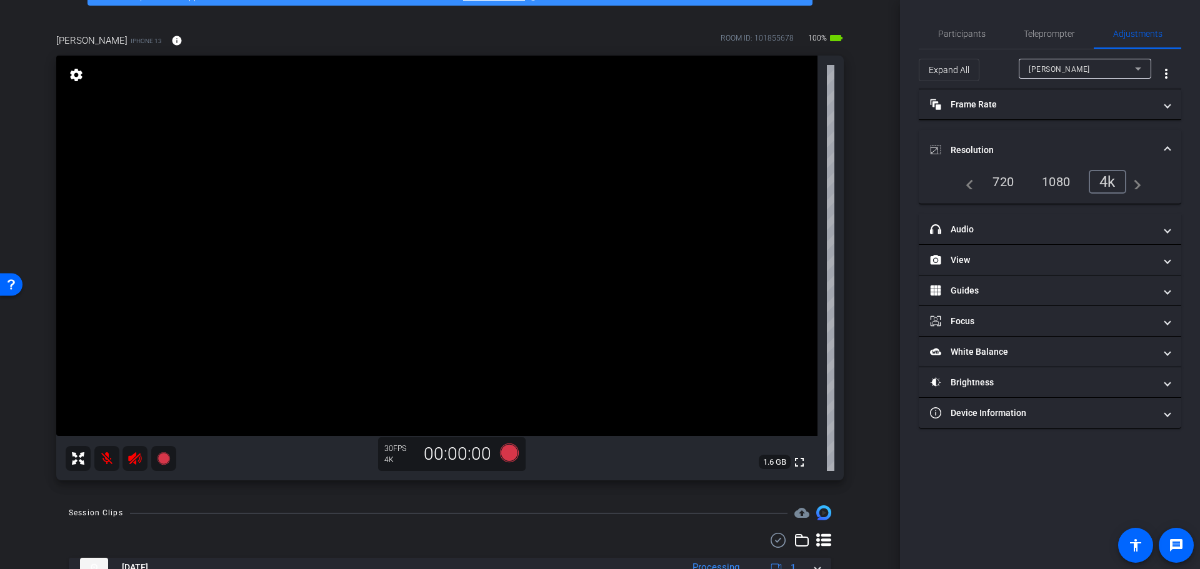
scroll to position [126, 0]
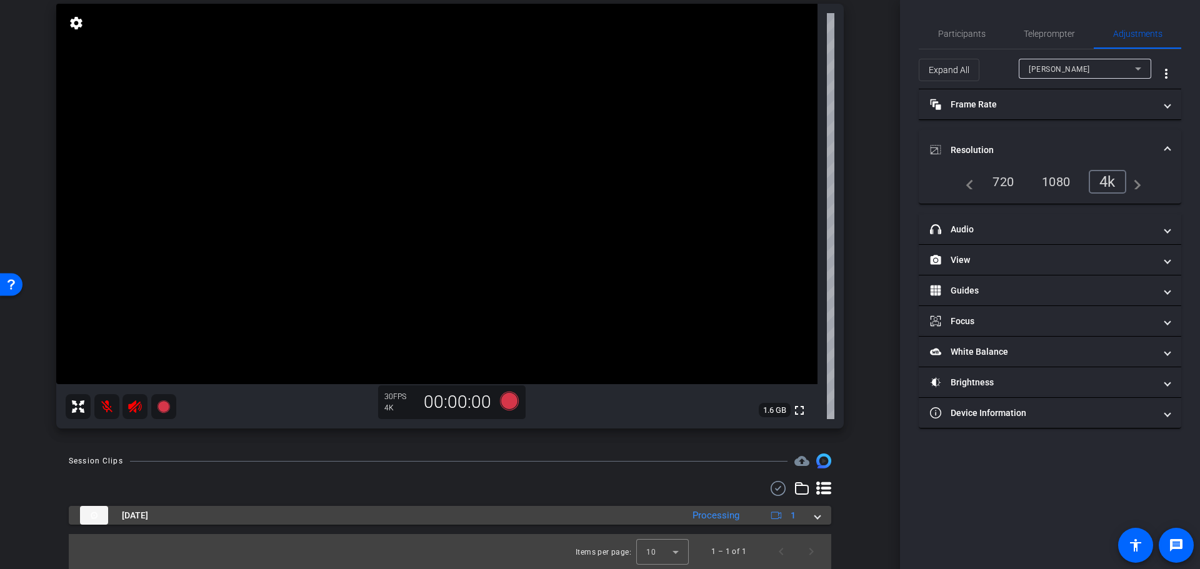
click at [817, 521] on mat-expansion-panel-header "Oct 10, 2025 Processing 1" at bounding box center [450, 515] width 762 height 19
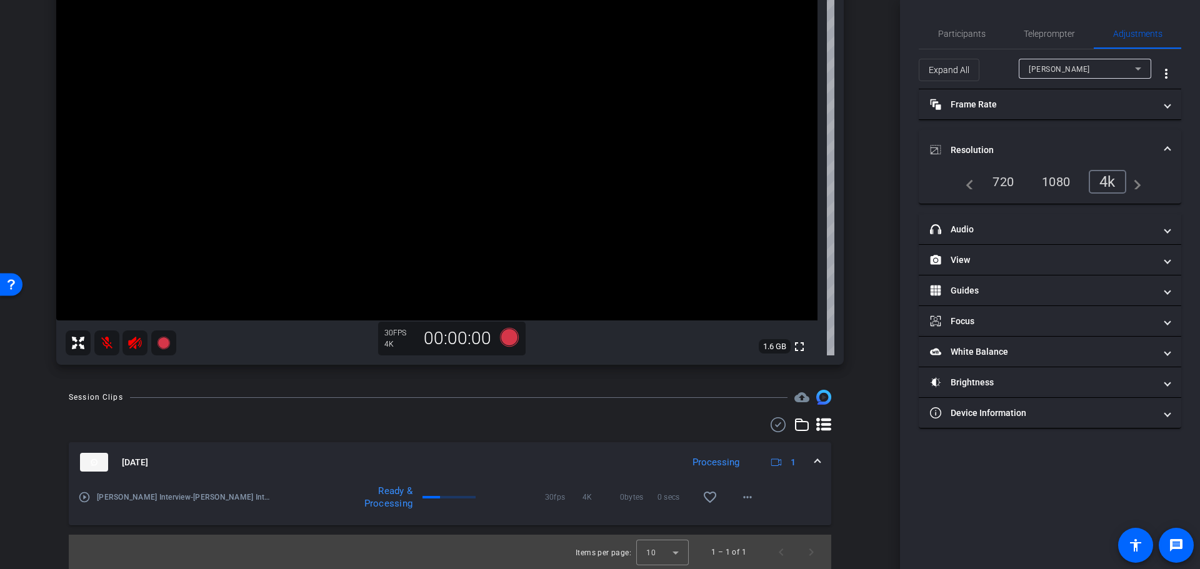
scroll to position [191, 0]
click at [744, 500] on mat-icon "more_horiz" at bounding box center [747, 496] width 15 height 15
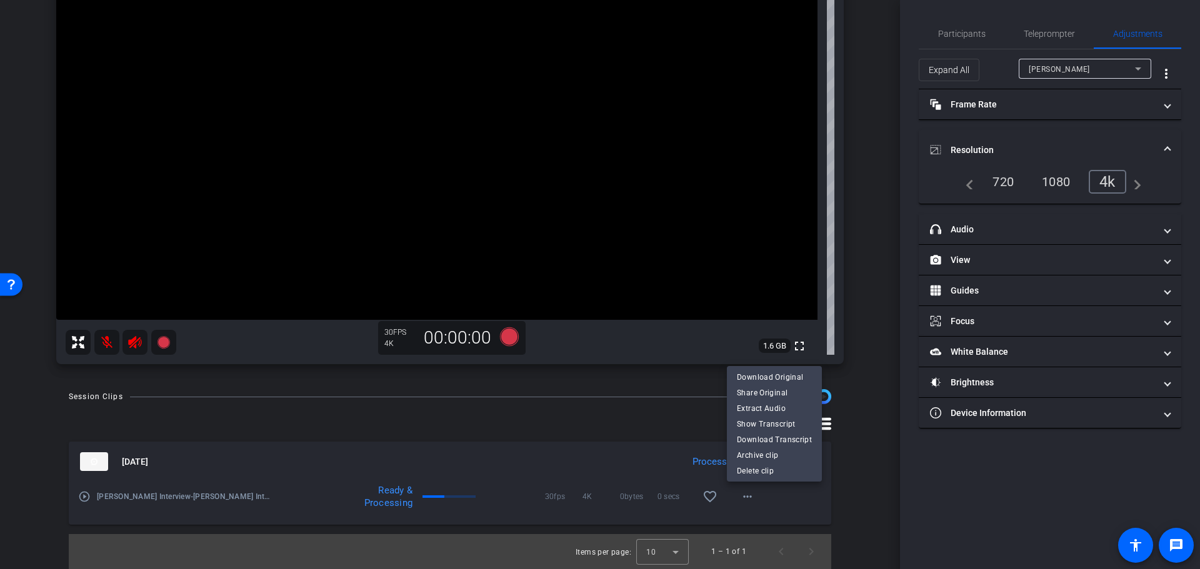
click at [871, 514] on div at bounding box center [600, 284] width 1200 height 569
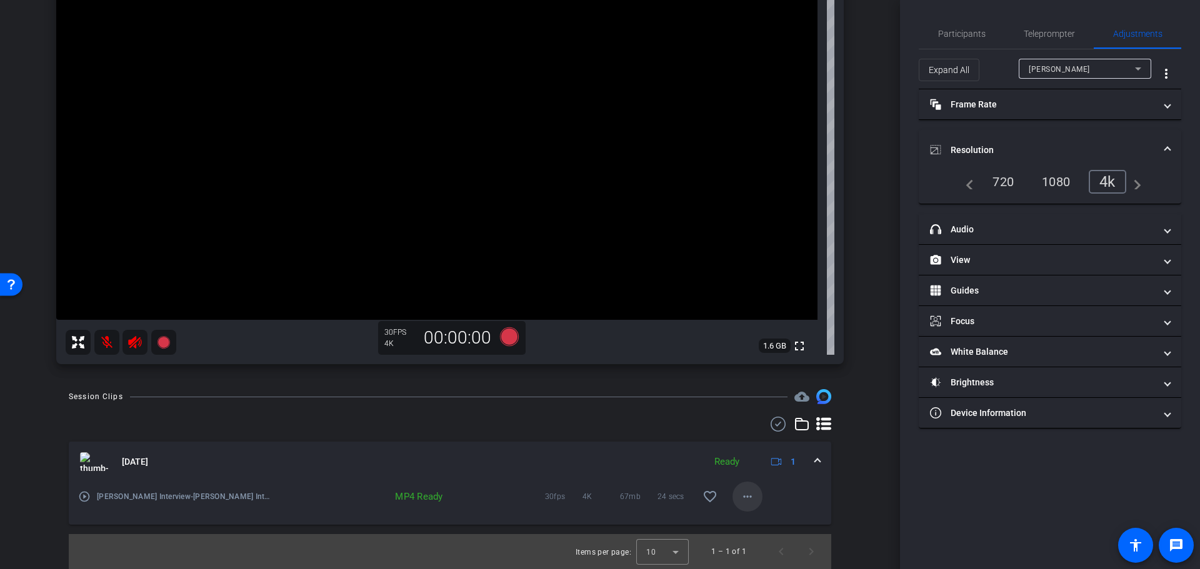
click at [740, 499] on mat-icon "more_horiz" at bounding box center [747, 496] width 15 height 15
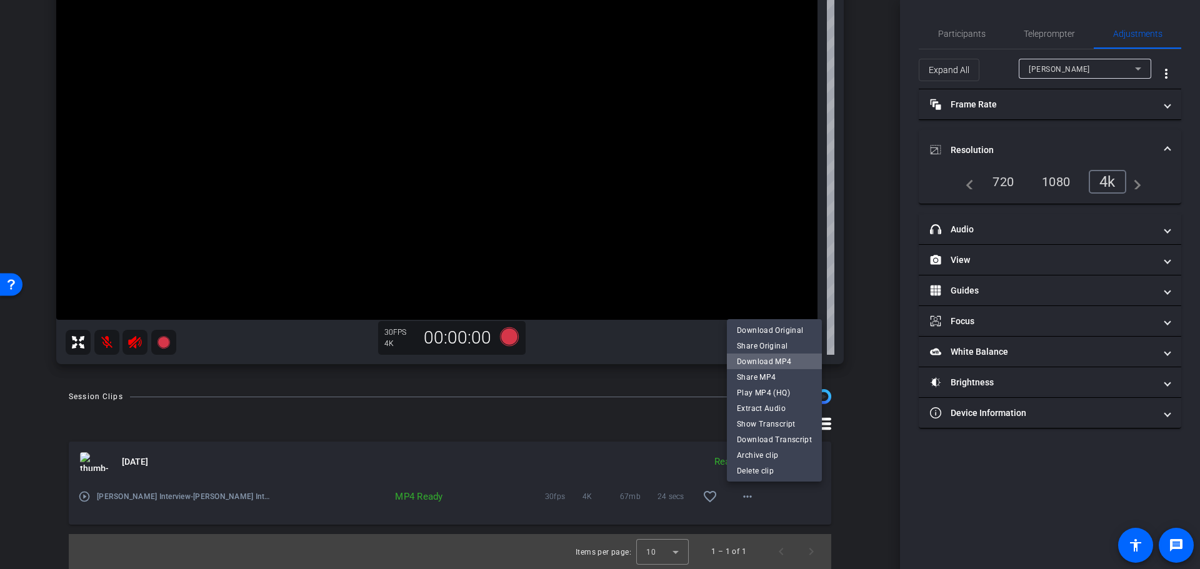
click at [783, 360] on span "Download MP4" at bounding box center [774, 361] width 75 height 15
